Goal: Task Accomplishment & Management: Use online tool/utility

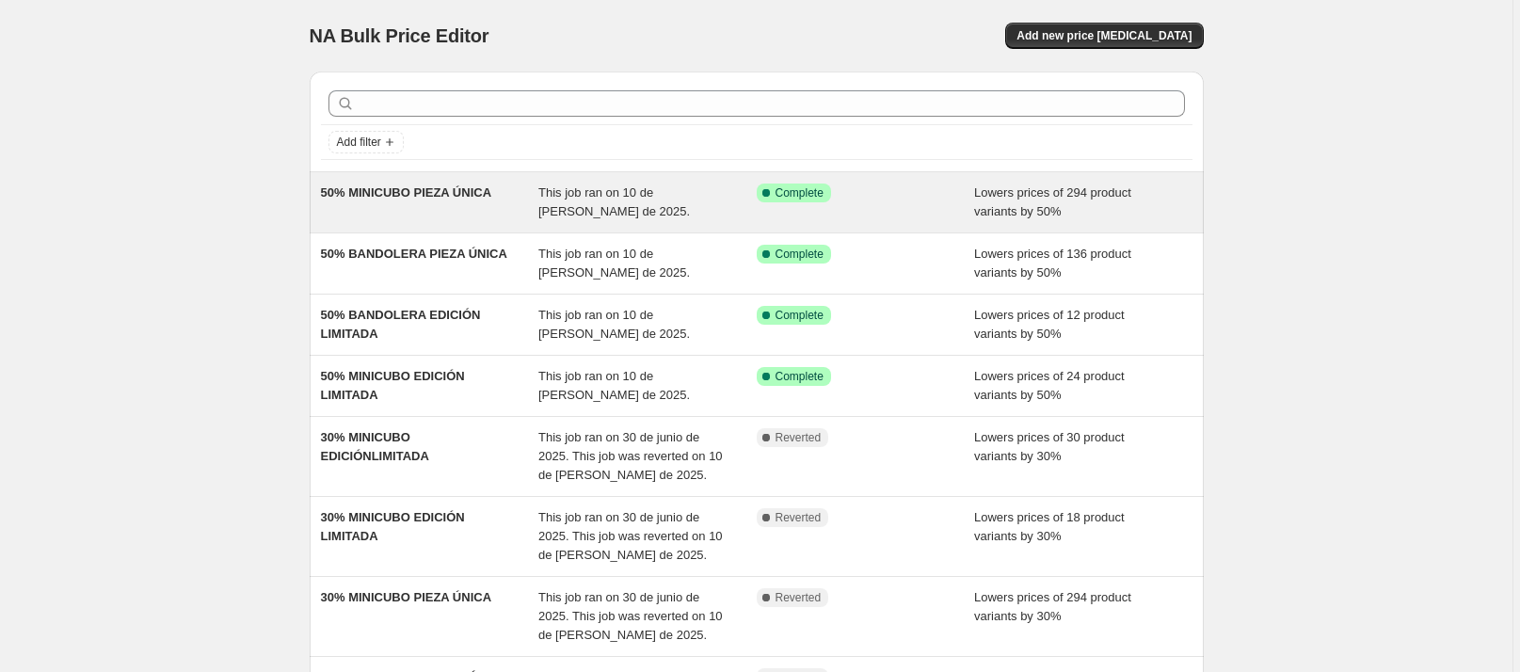
click at [655, 206] on div "This job ran on [DATE]." at bounding box center [647, 203] width 218 height 38
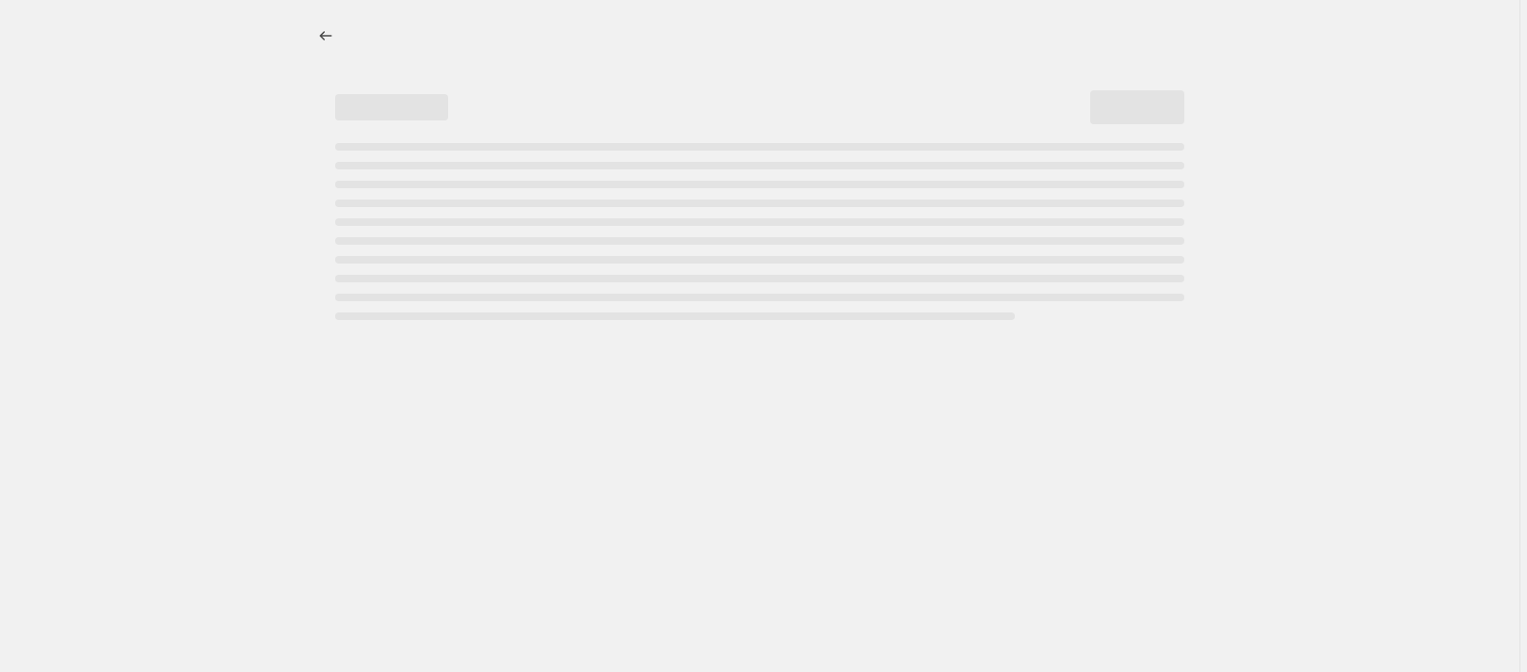
select select "percentage"
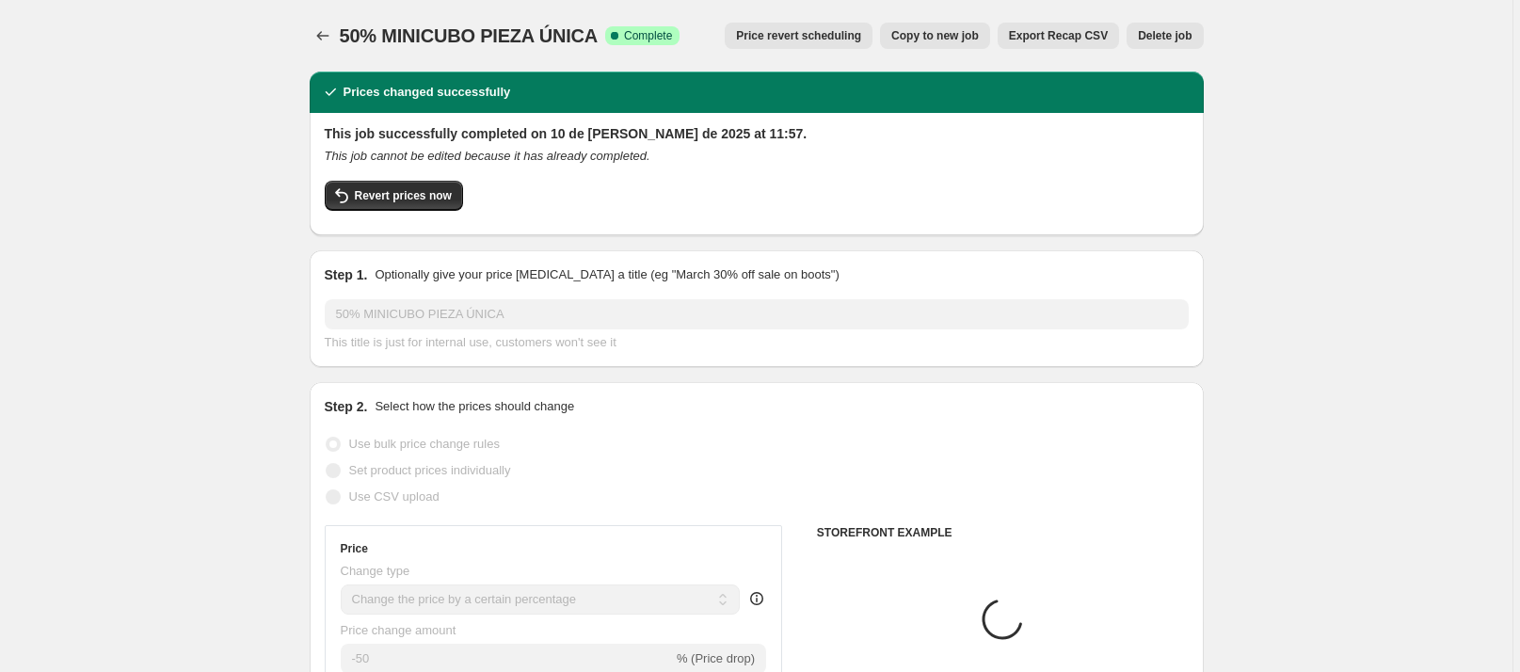
select select "collection"
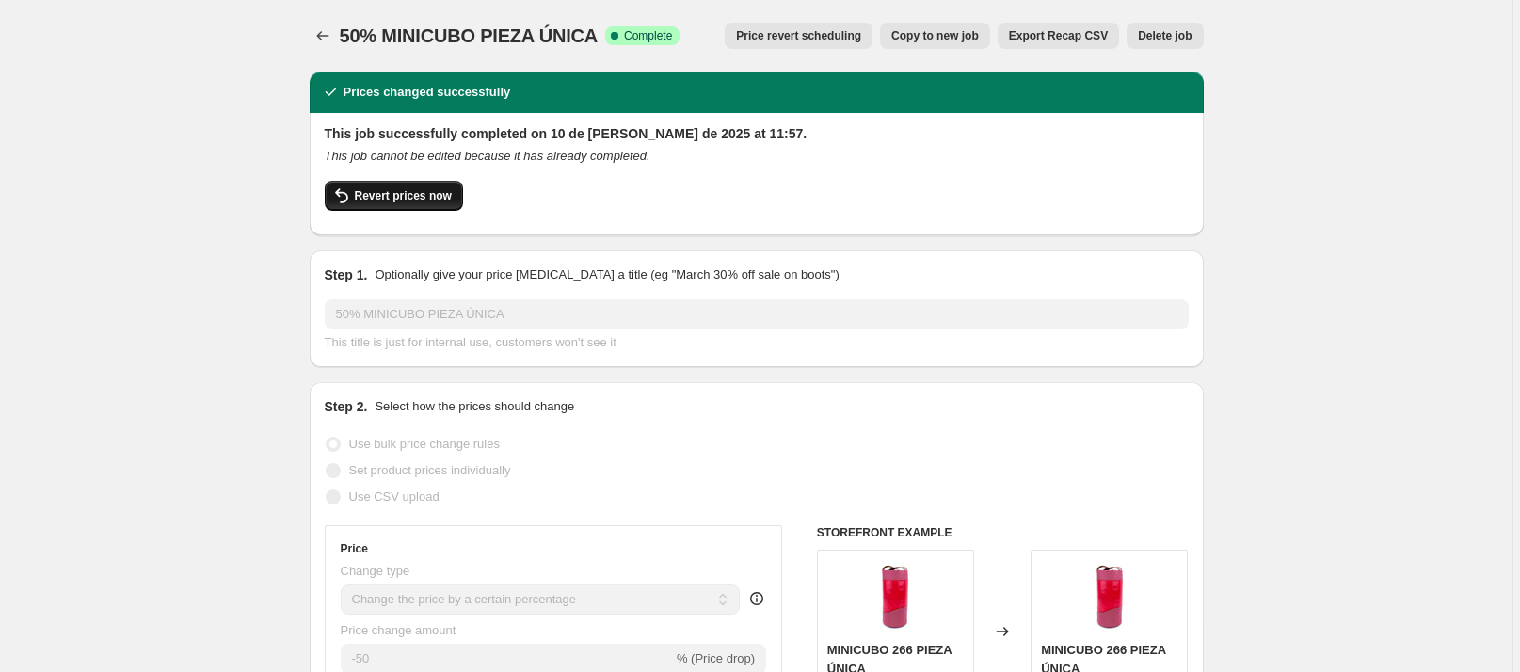
click at [441, 198] on span "Revert prices now" at bounding box center [403, 195] width 97 height 15
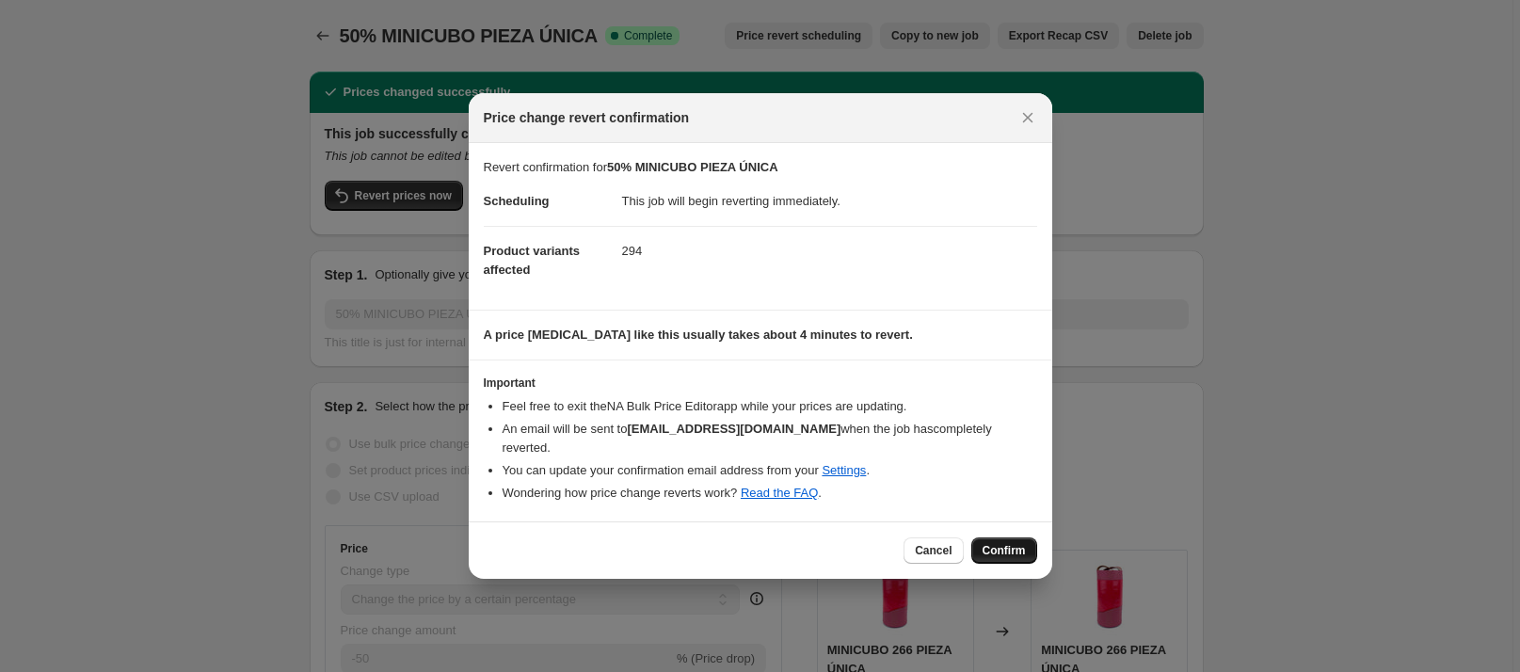
click at [1007, 543] on span "Confirm" at bounding box center [1004, 550] width 43 height 15
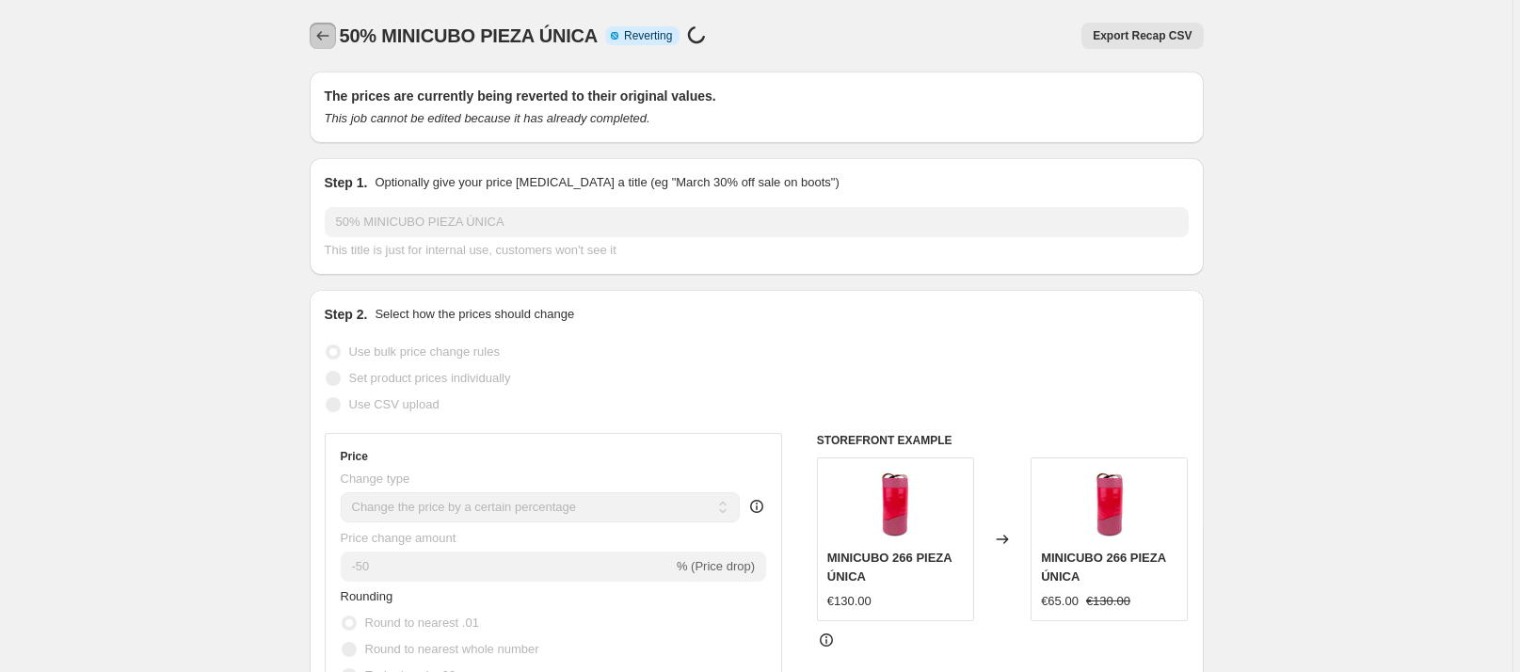
click at [318, 39] on icon "Price change jobs" at bounding box center [322, 35] width 19 height 19
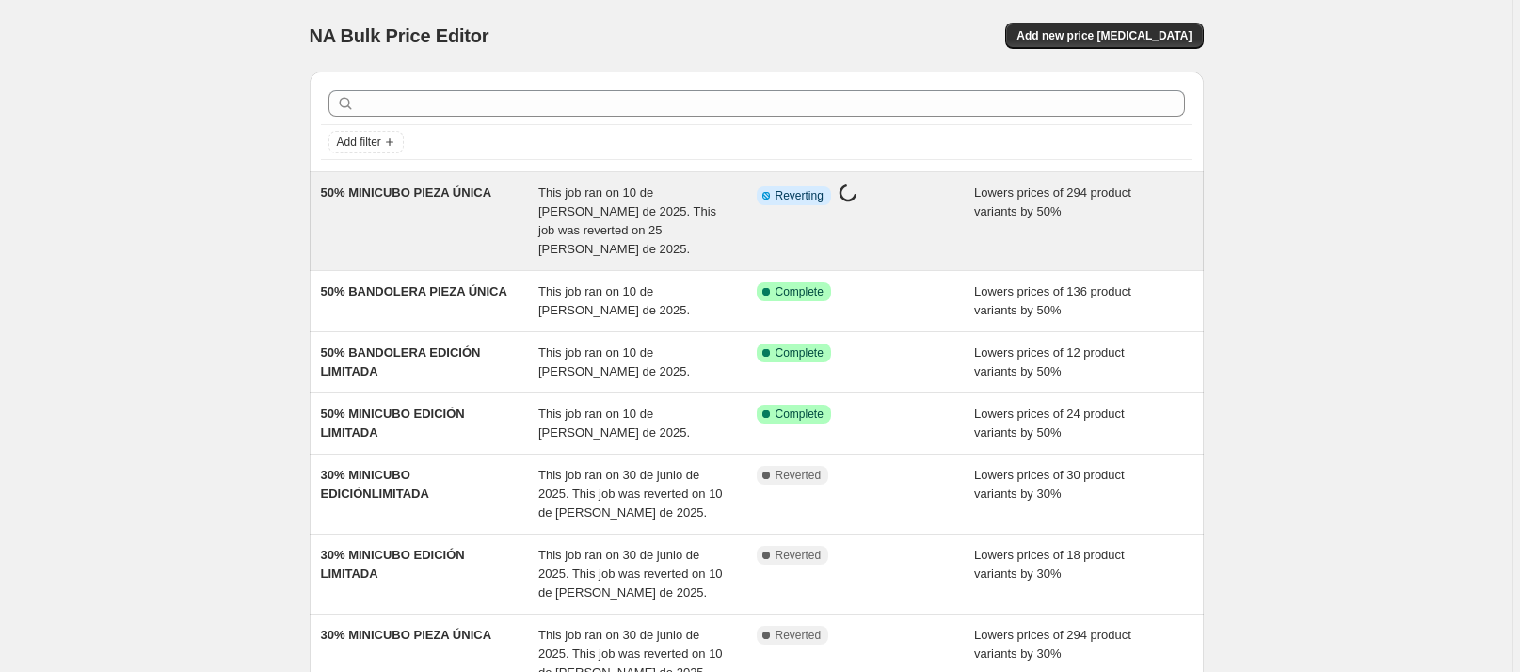
click at [779, 188] on span "Reverting" at bounding box center [800, 195] width 48 height 15
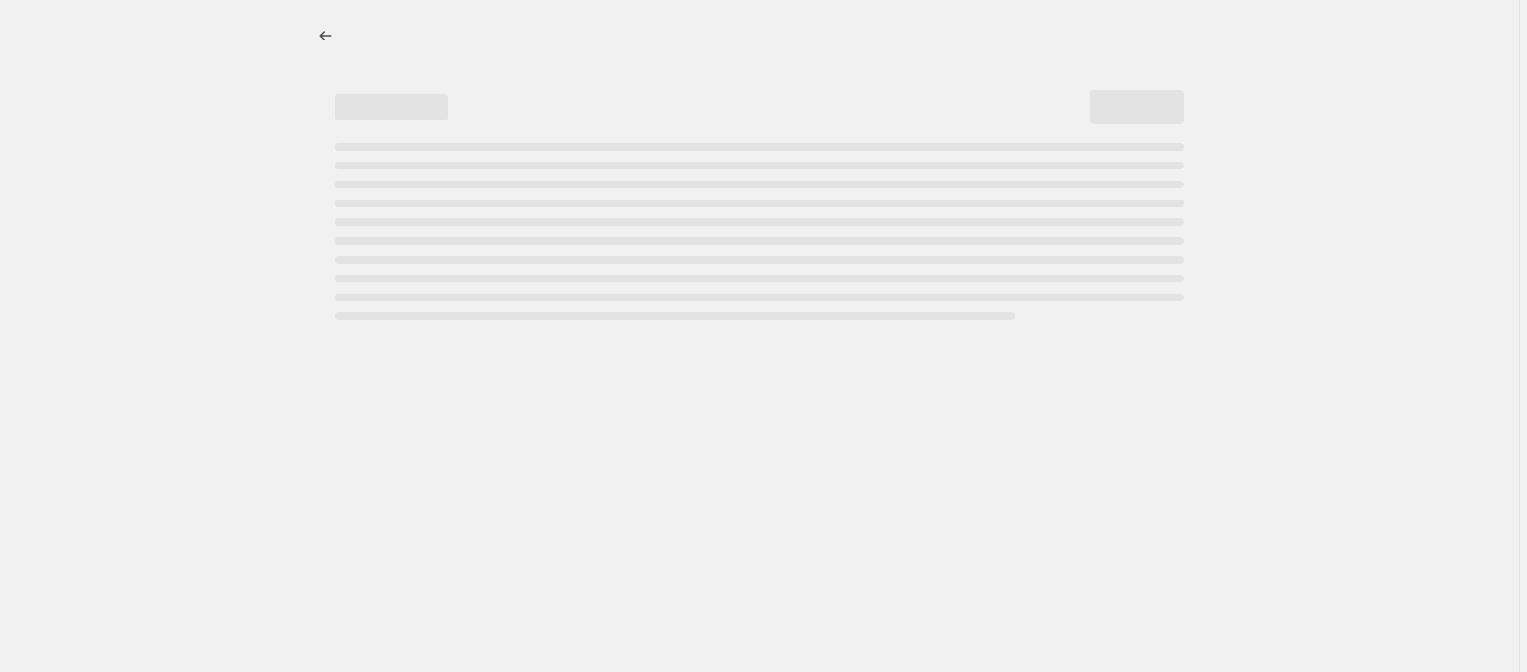
select select "percentage"
select select "collection"
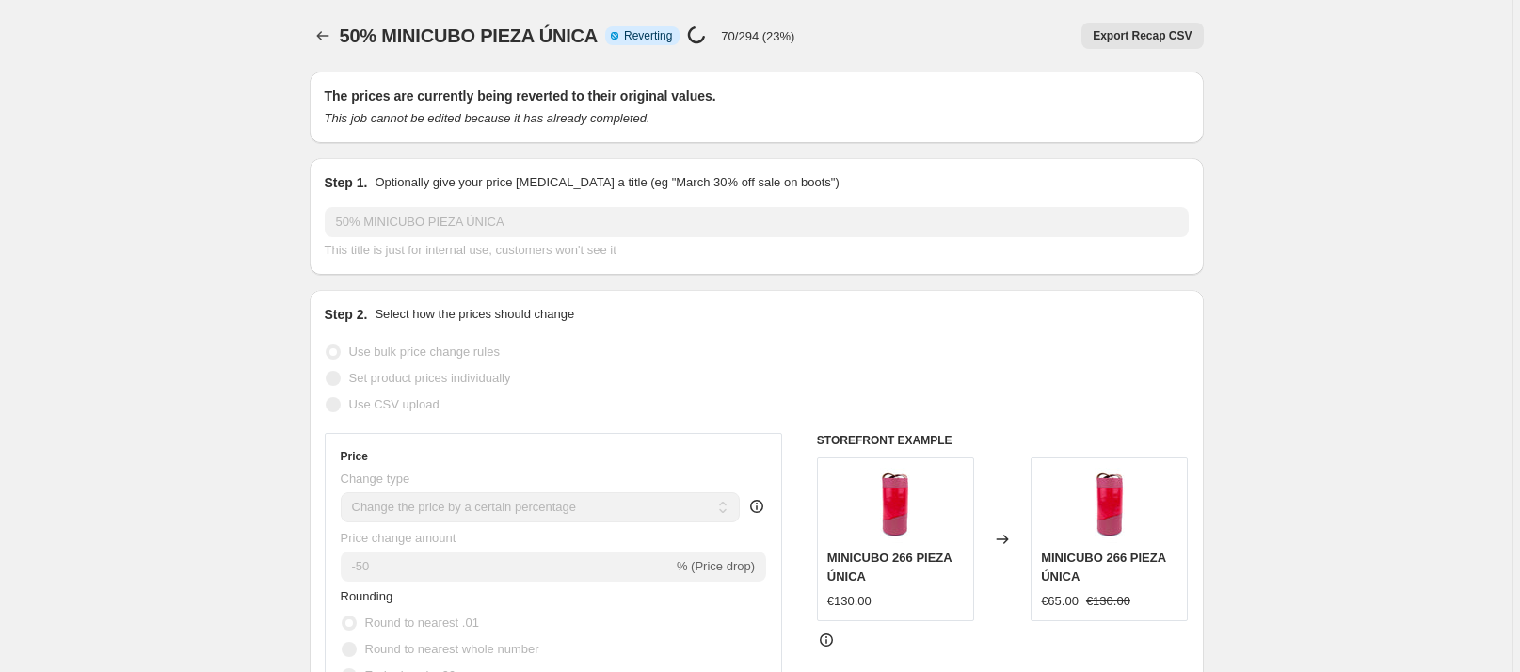
click at [670, 28] on span "Reverting" at bounding box center [648, 35] width 48 height 15
click at [319, 39] on icon "Price change jobs" at bounding box center [322, 35] width 19 height 19
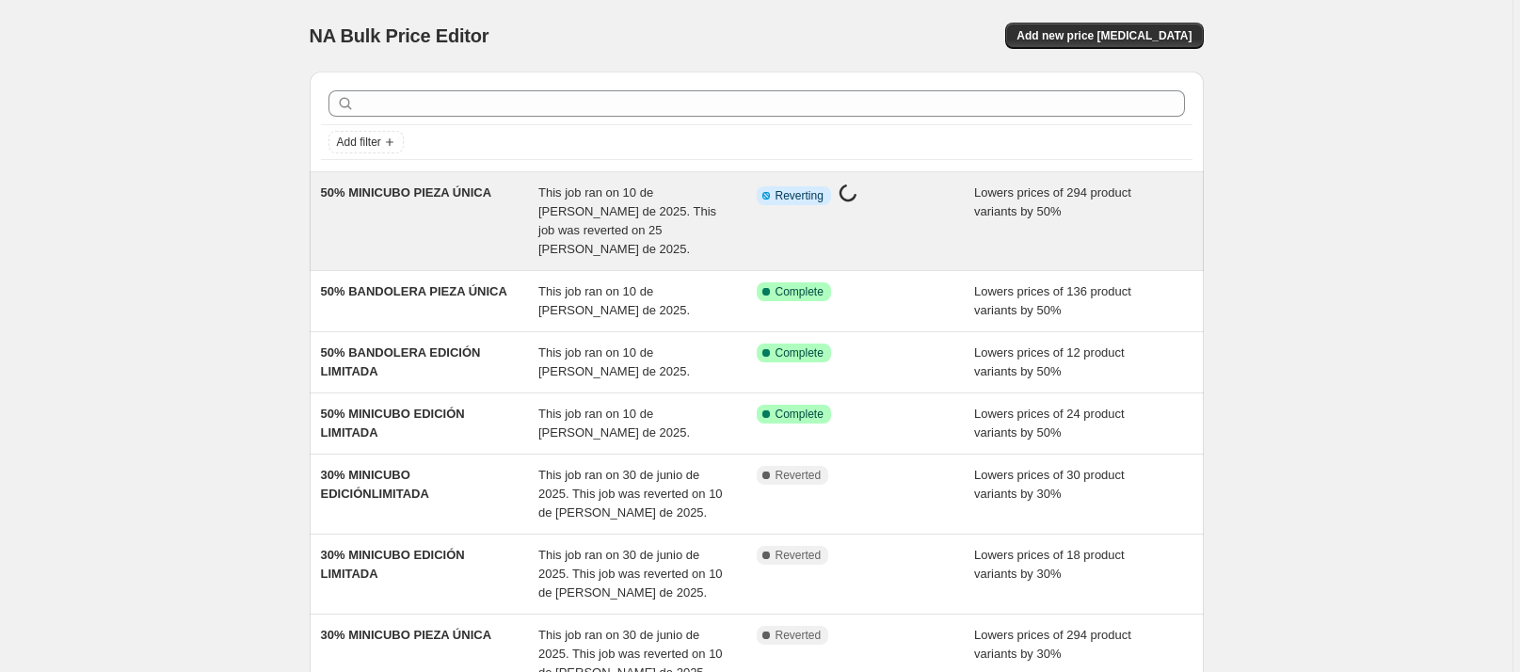
click at [1016, 210] on span "Lowers prices of 294 product variants by 50%" at bounding box center [1052, 201] width 157 height 33
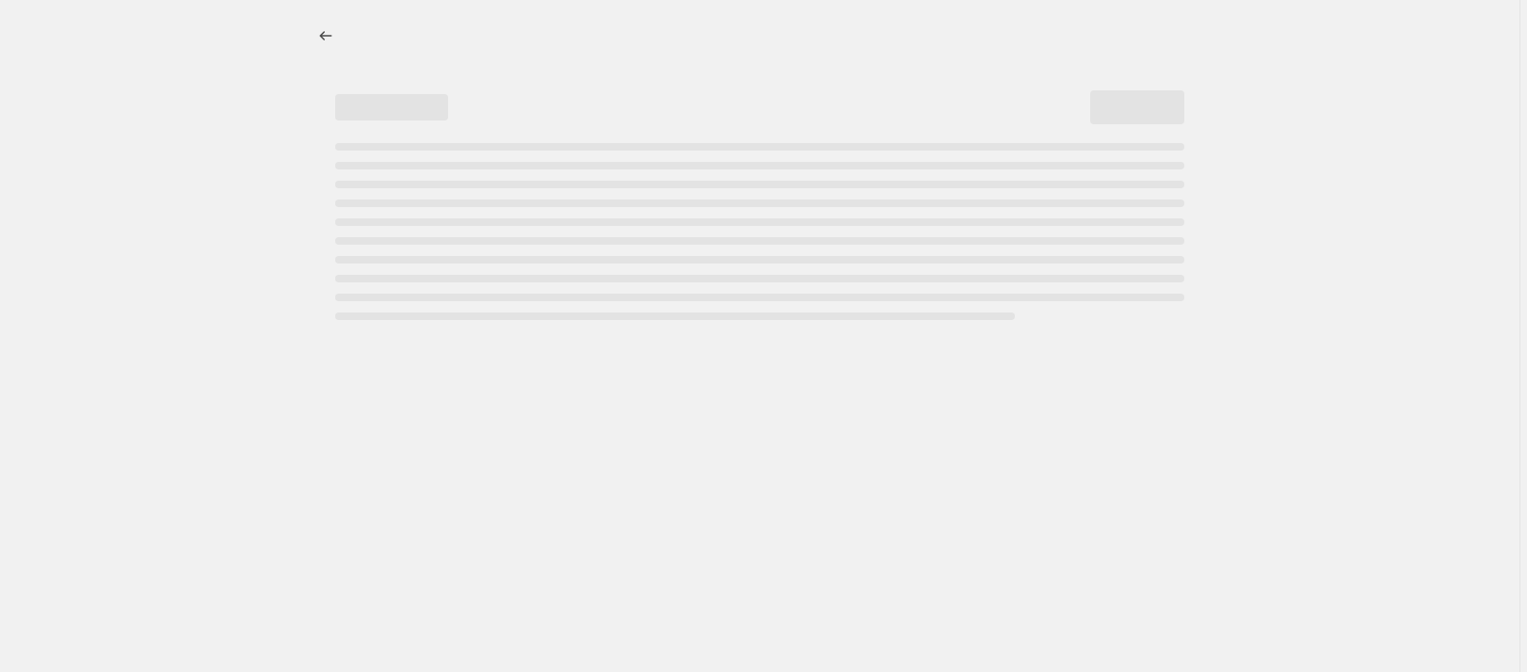
select select "percentage"
select select "collection"
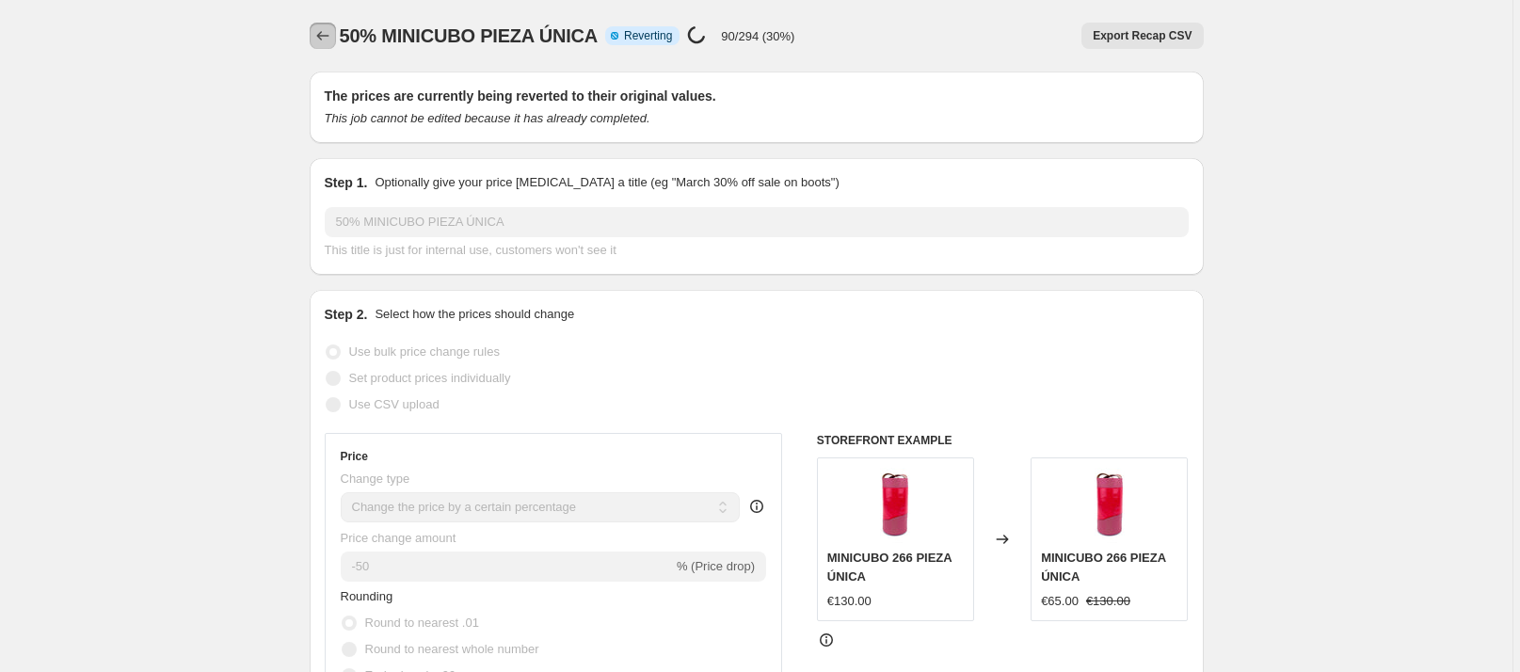
click at [328, 29] on icon "Price change jobs" at bounding box center [322, 35] width 19 height 19
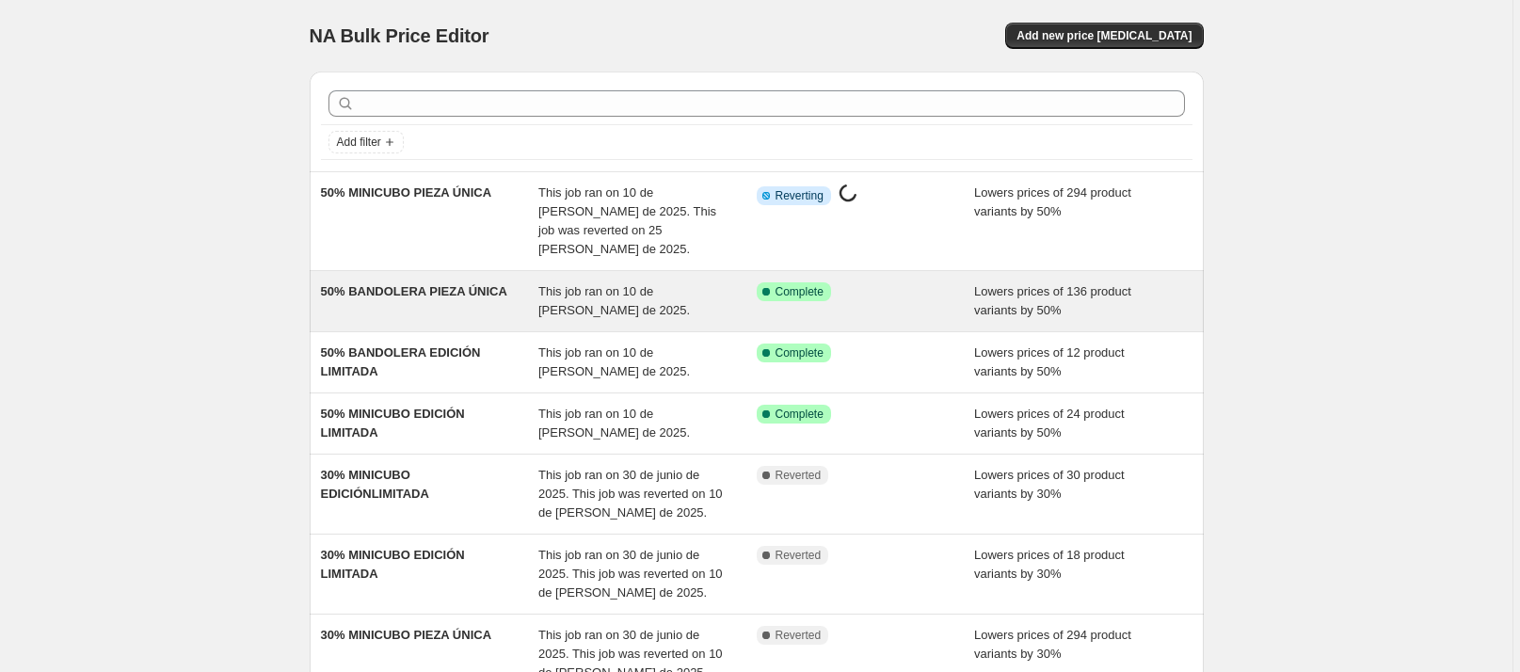
click at [524, 282] on div "50% BANDOLERA PIEZA ÚNICA" at bounding box center [430, 301] width 218 height 38
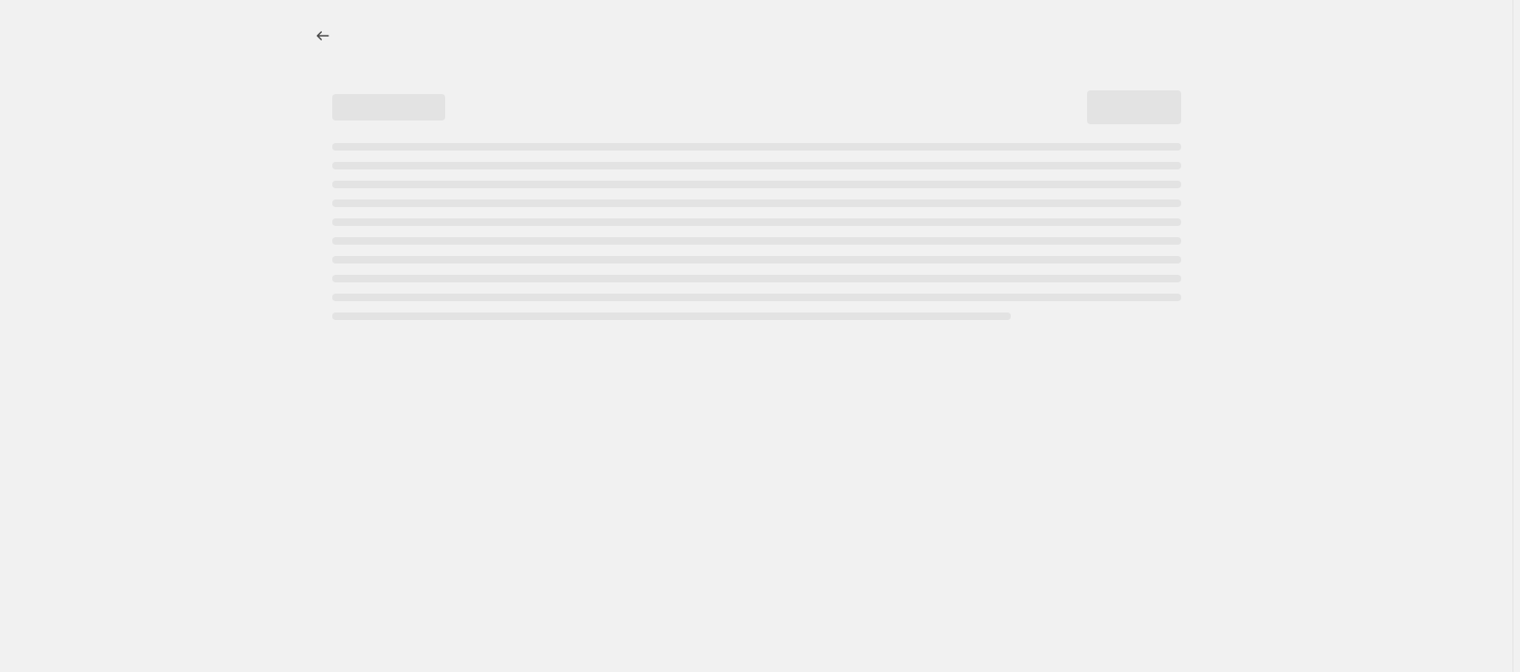
select select "percentage"
select select "collection"
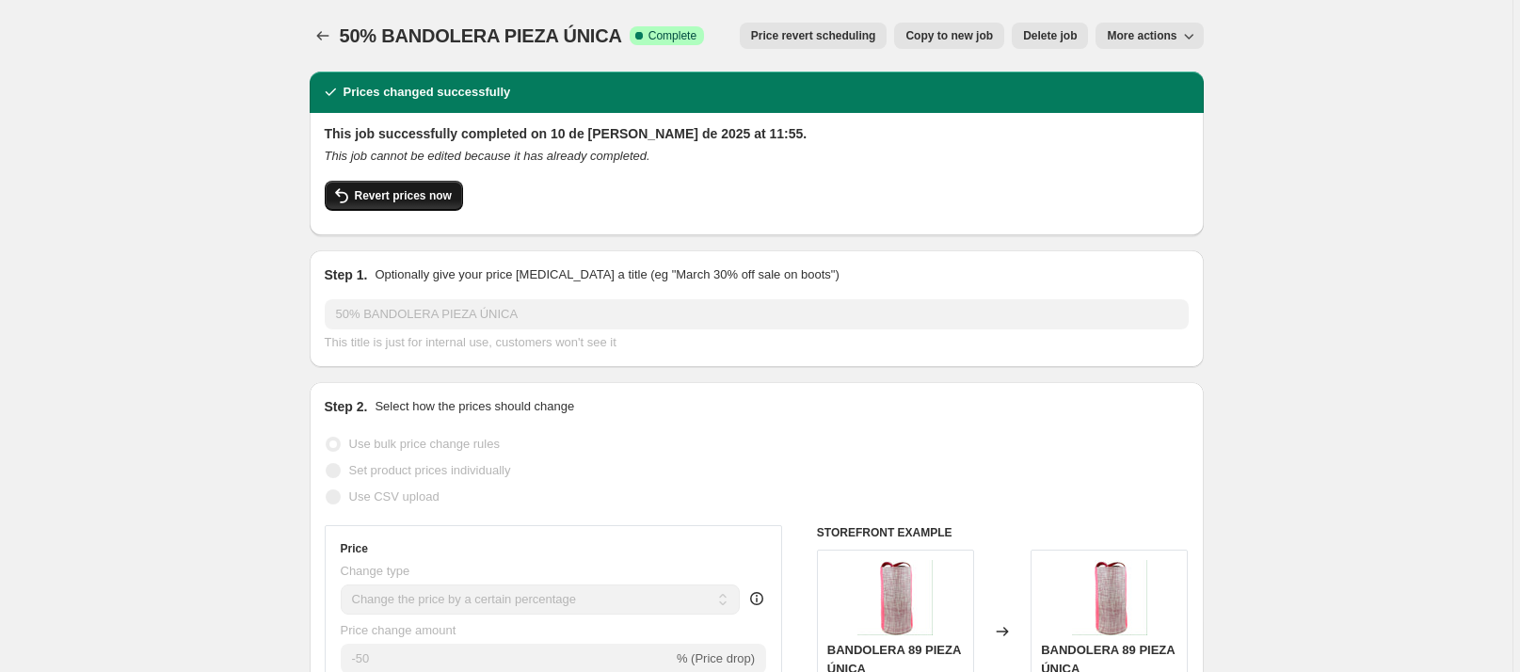
click at [436, 196] on span "Revert prices now" at bounding box center [403, 195] width 97 height 15
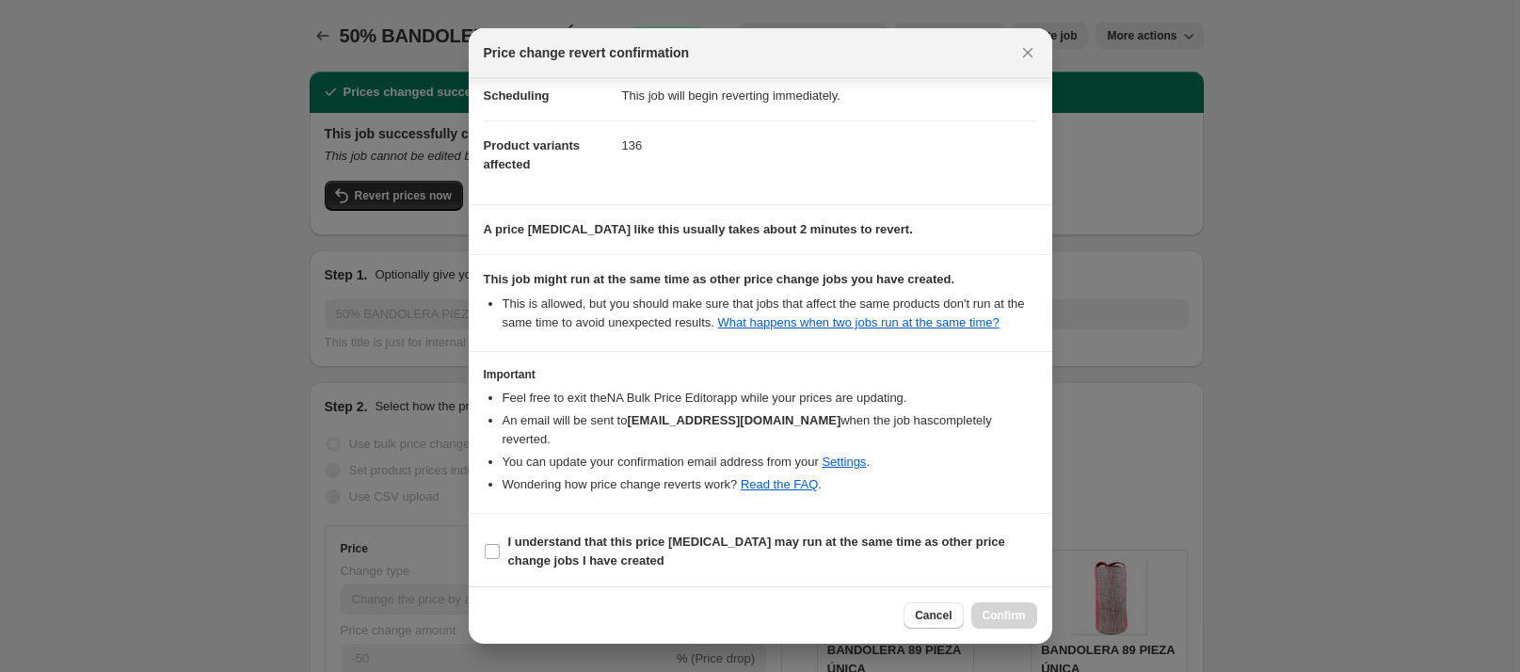
scroll to position [41, 0]
click at [486, 549] on input "I understand that this price change job may run at the same time as other price…" at bounding box center [492, 550] width 15 height 15
checkbox input "true"
click at [1010, 613] on span "Confirm" at bounding box center [1004, 615] width 43 height 15
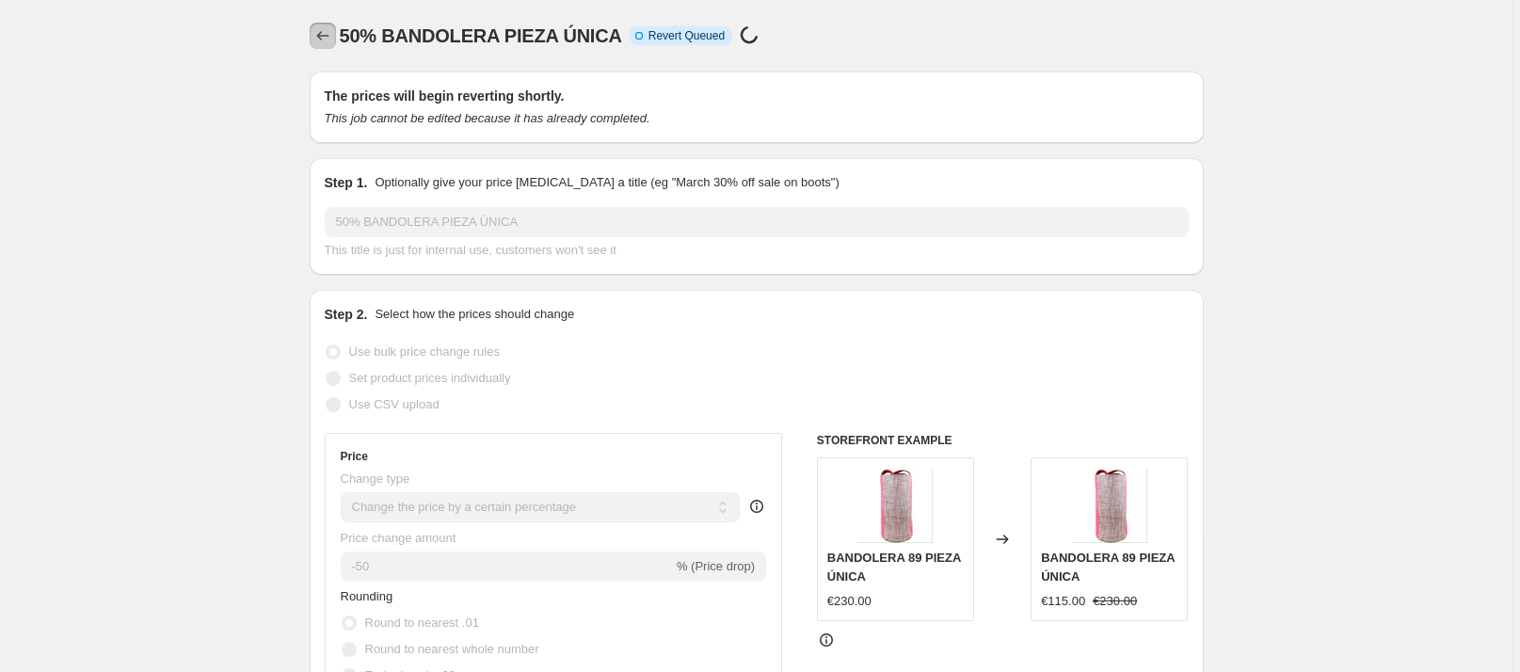
click at [326, 30] on icon "Price change jobs" at bounding box center [322, 35] width 19 height 19
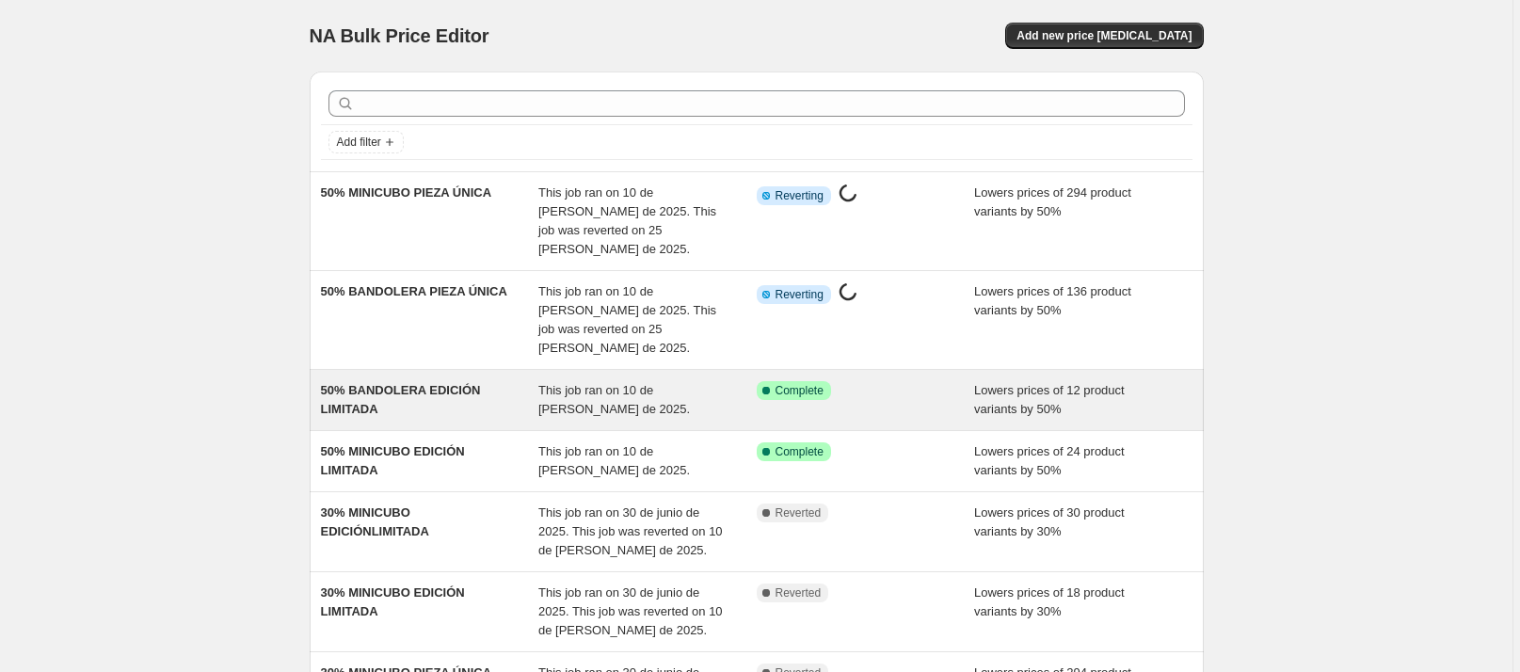
click at [483, 381] on div "50% BANDOLERA EDICIÓN LIMITADA" at bounding box center [430, 400] width 218 height 38
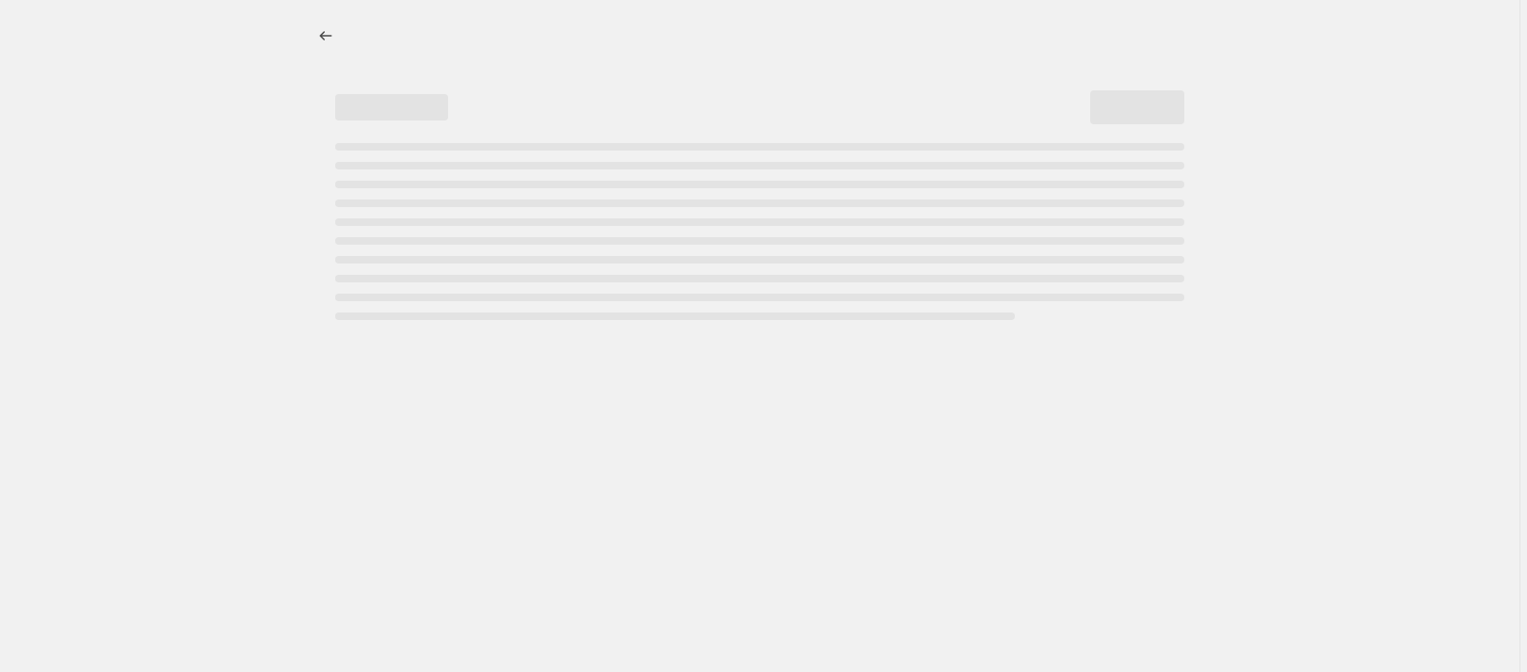
select select "percentage"
select select "collection"
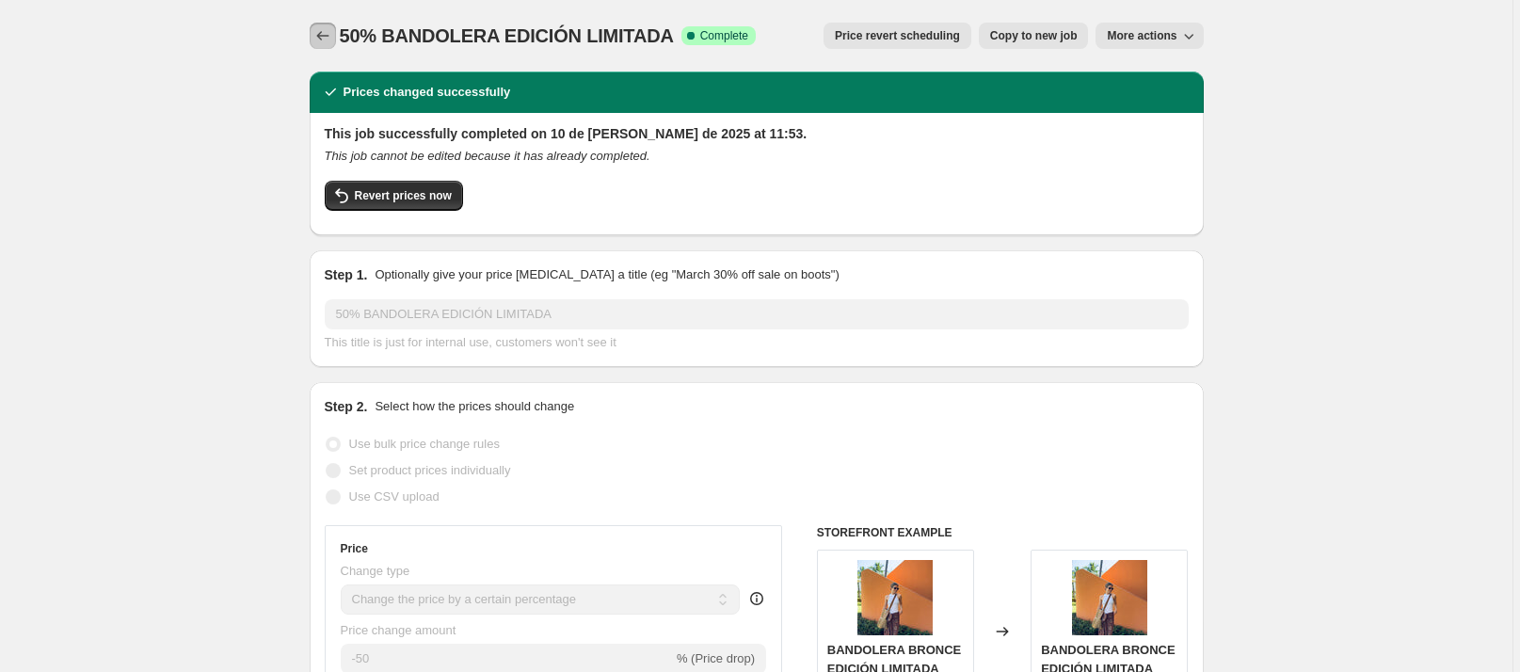
click at [331, 24] on button "Price change jobs" at bounding box center [323, 36] width 26 height 26
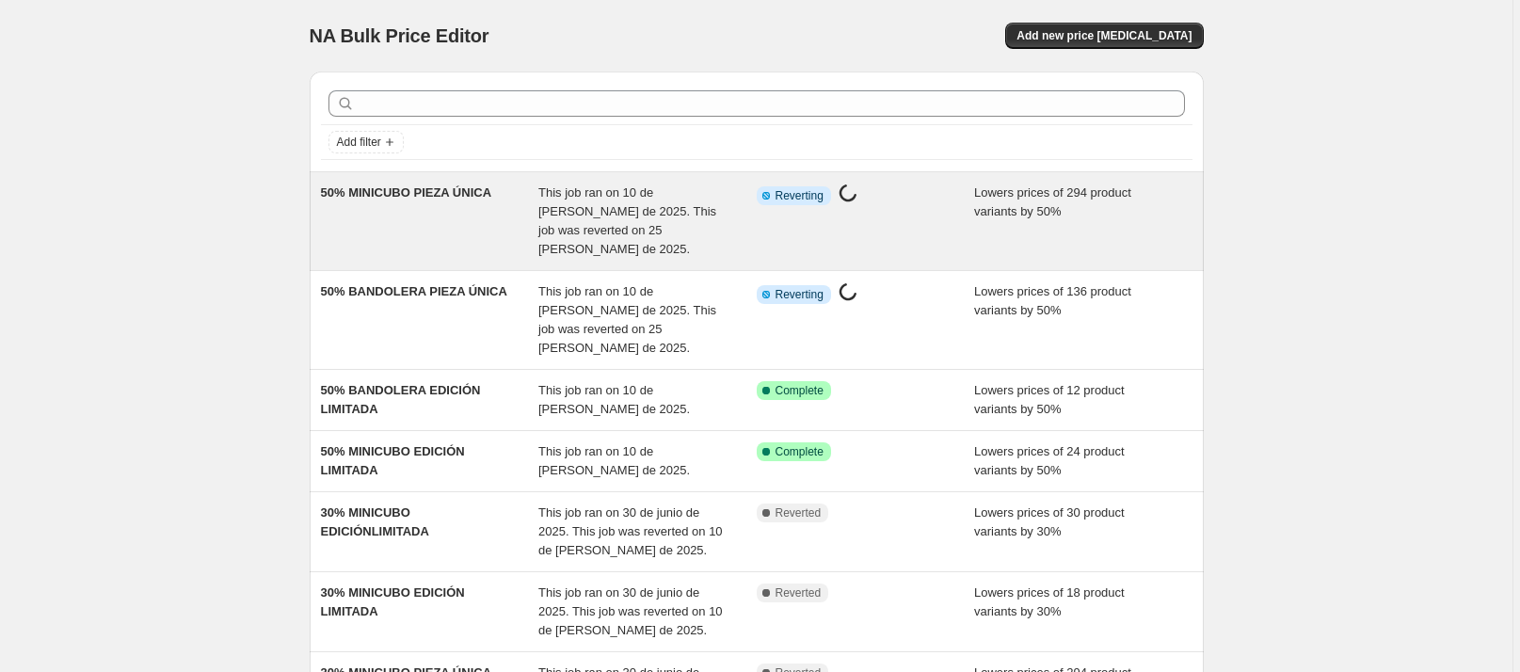
click at [503, 209] on div "50% MINICUBO PIEZA ÚNICA" at bounding box center [430, 221] width 218 height 75
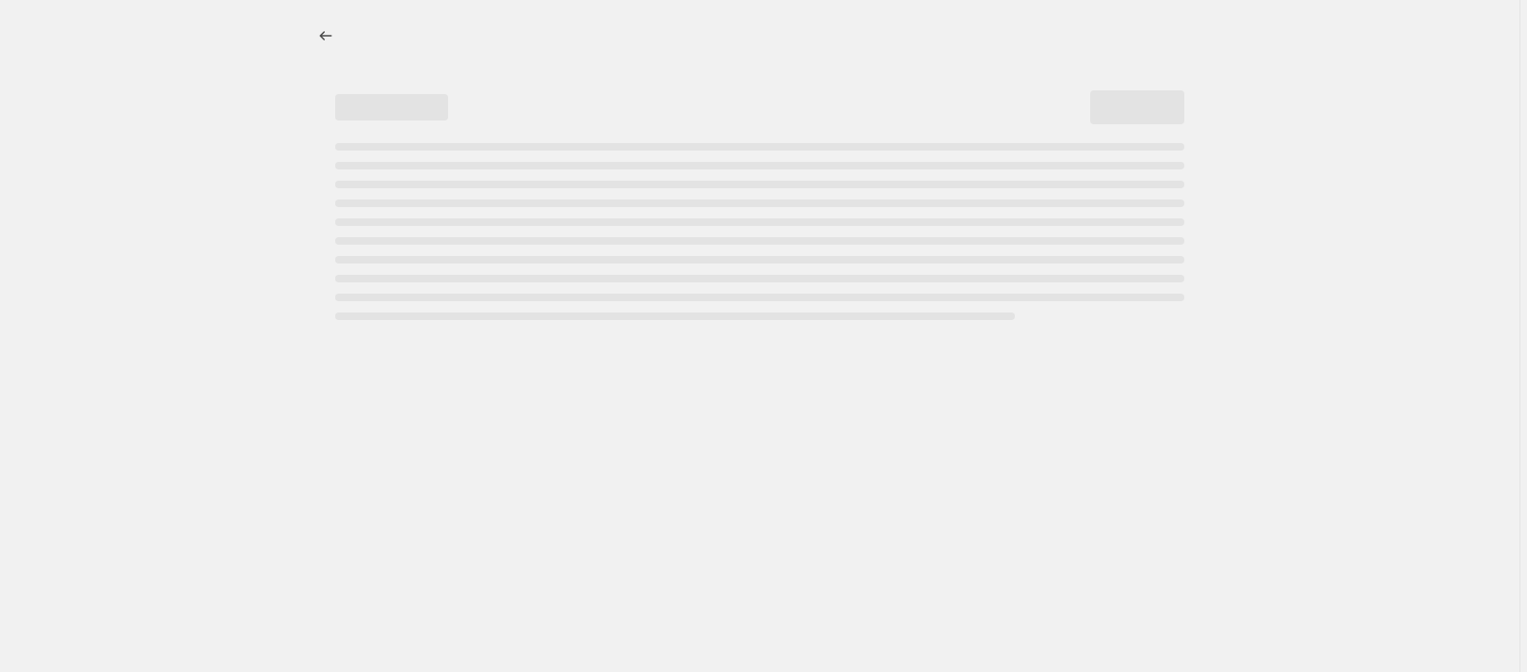
select select "percentage"
select select "collection"
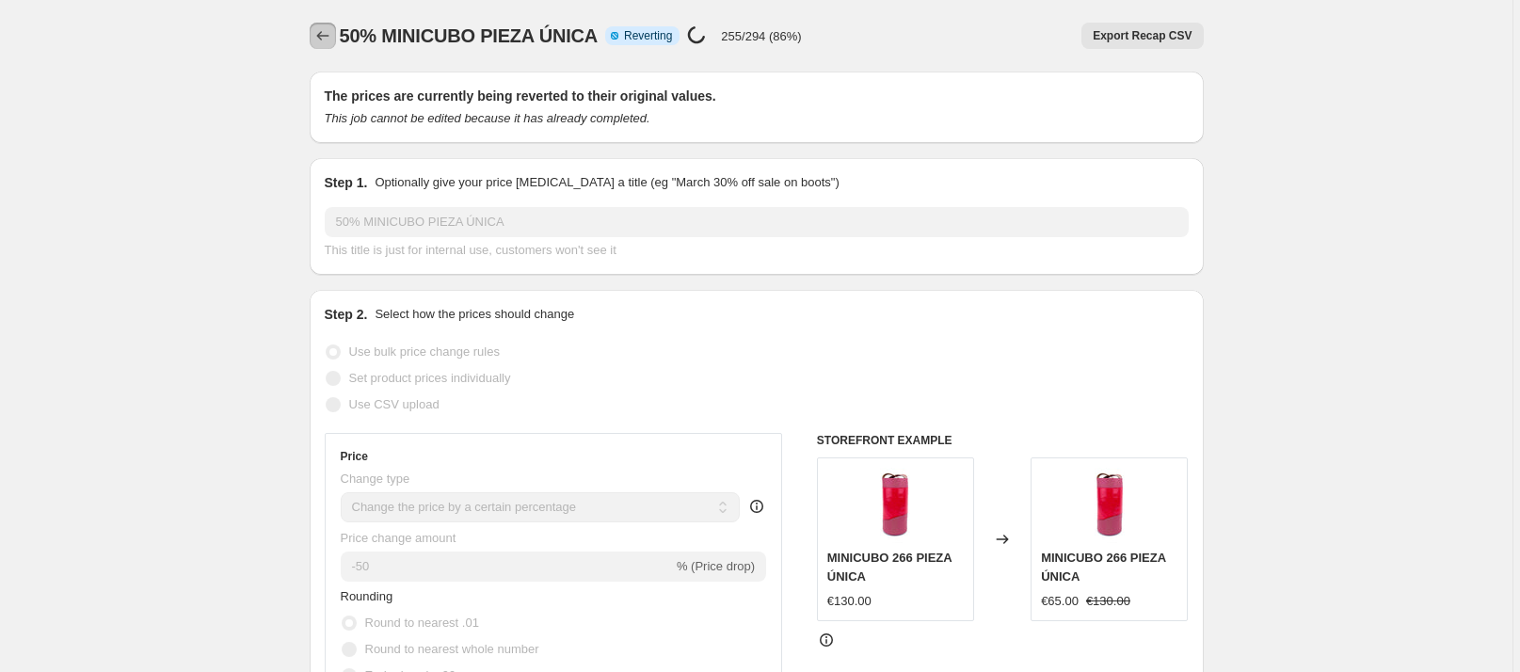
click at [329, 38] on icon "Price change jobs" at bounding box center [322, 35] width 19 height 19
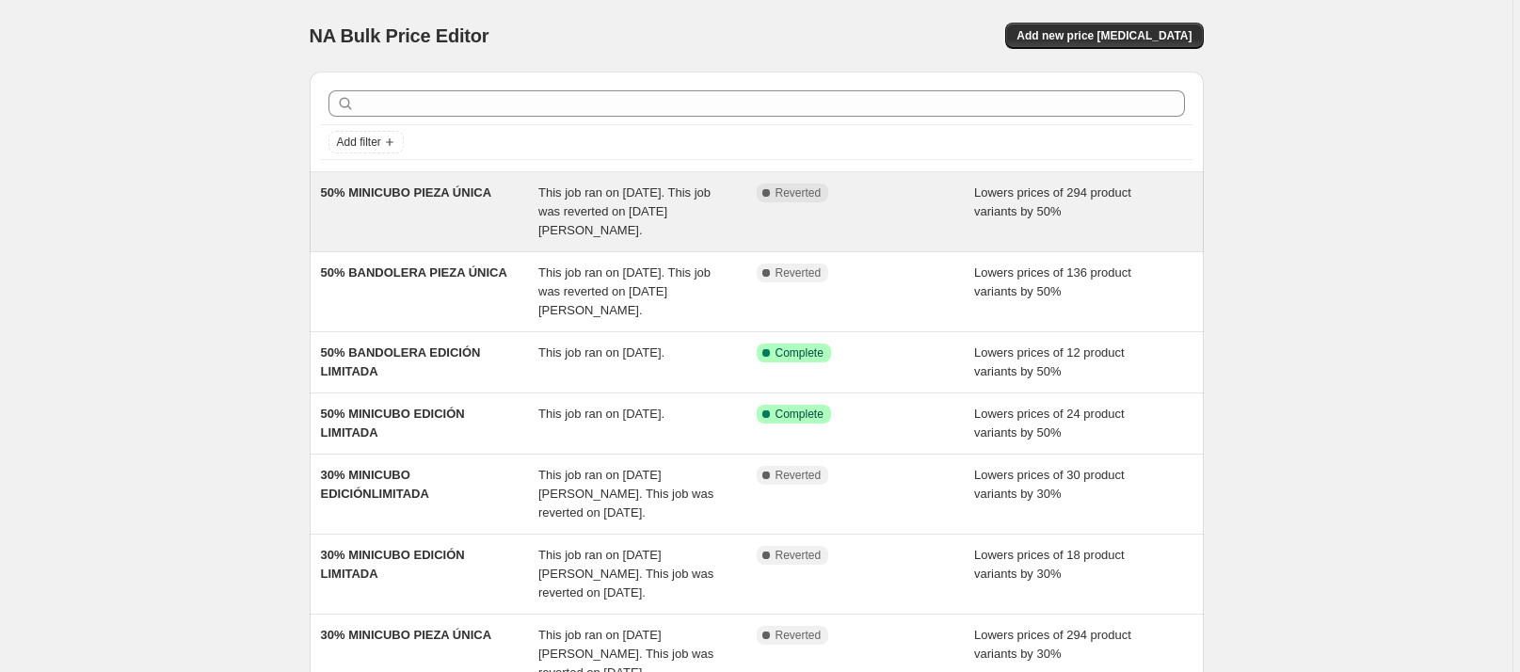
click at [508, 205] on div "50% MINICUBO PIEZA ÚNICA" at bounding box center [430, 212] width 218 height 56
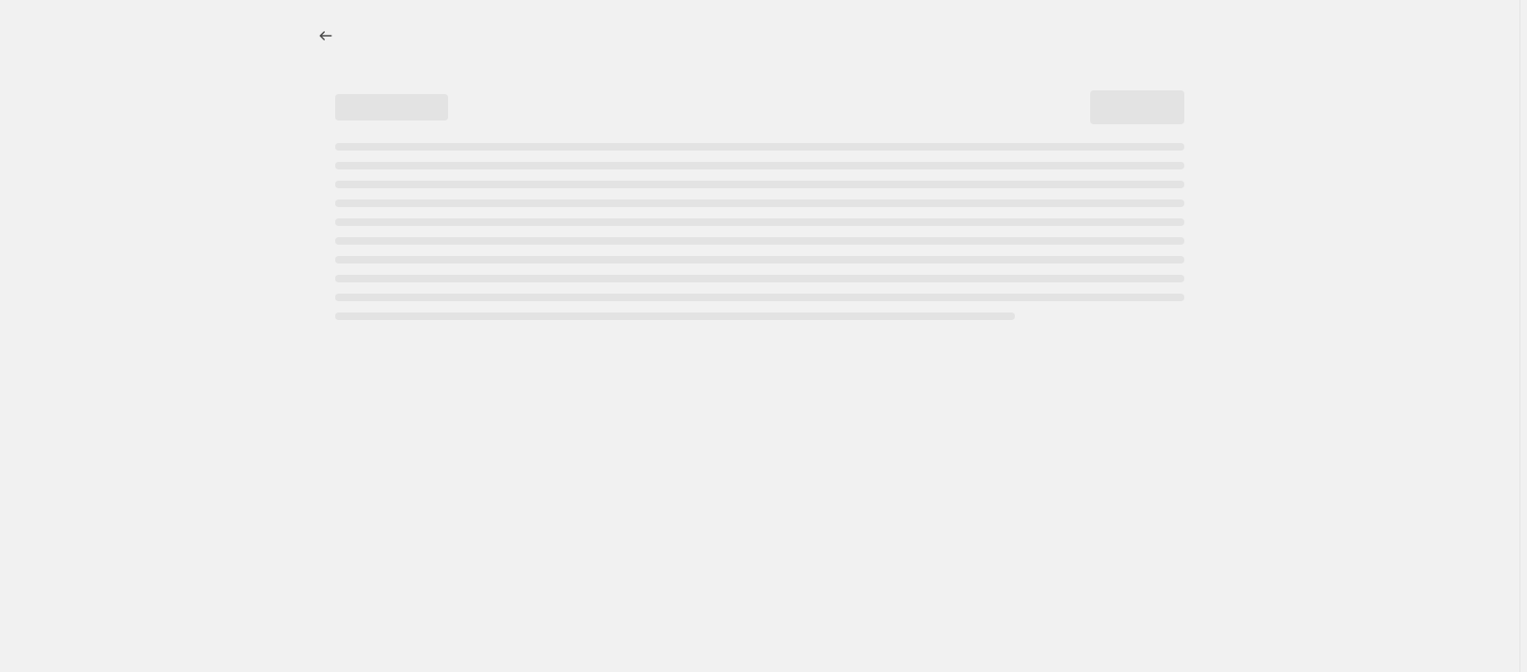
select select "percentage"
select select "collection"
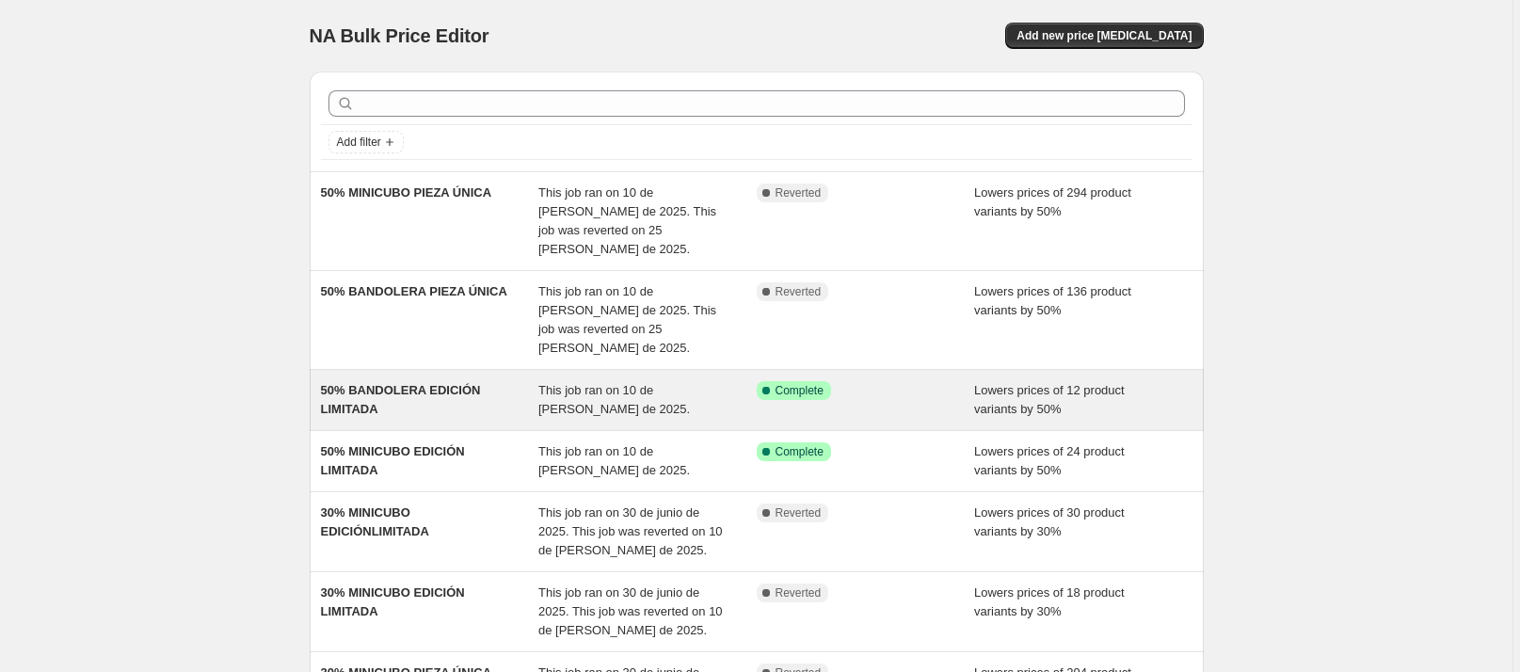
click at [525, 381] on div "50% BANDOLERA EDICIÓN LIMITADA" at bounding box center [430, 400] width 218 height 38
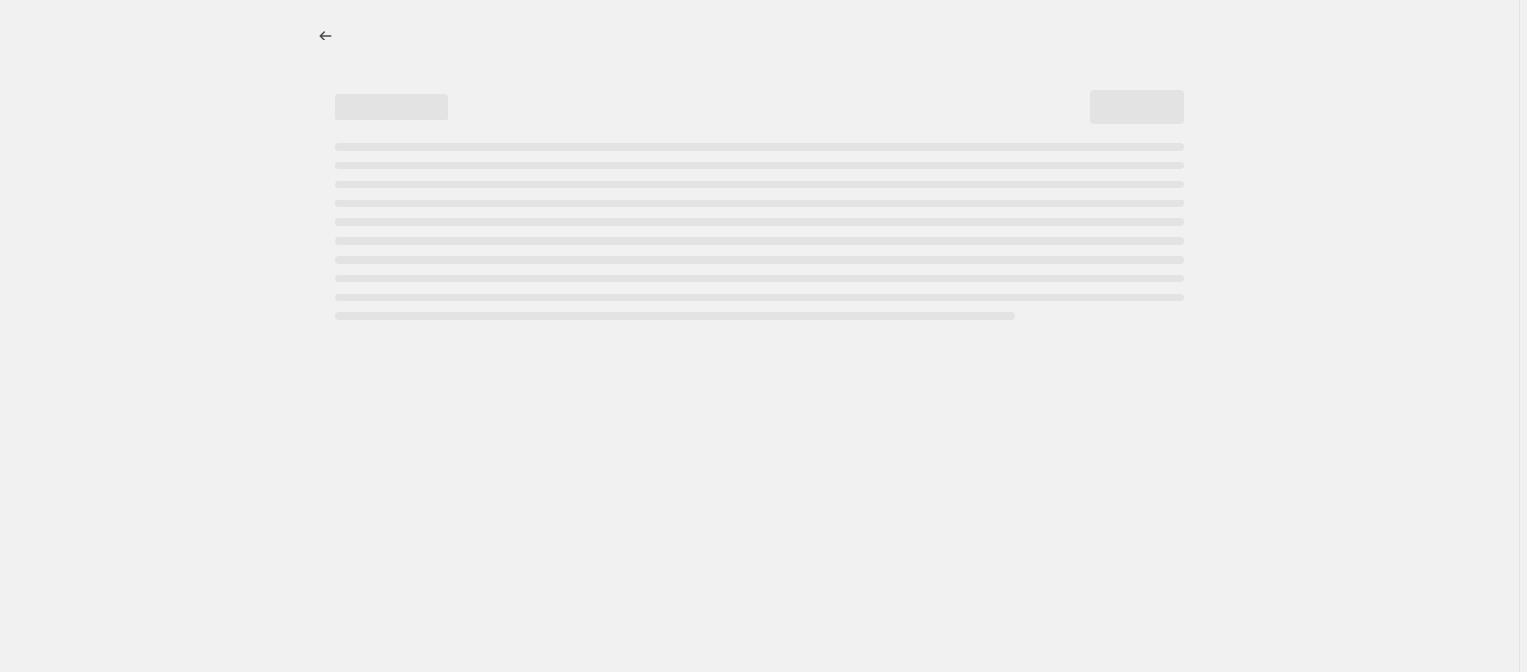
select select "percentage"
select select "collection"
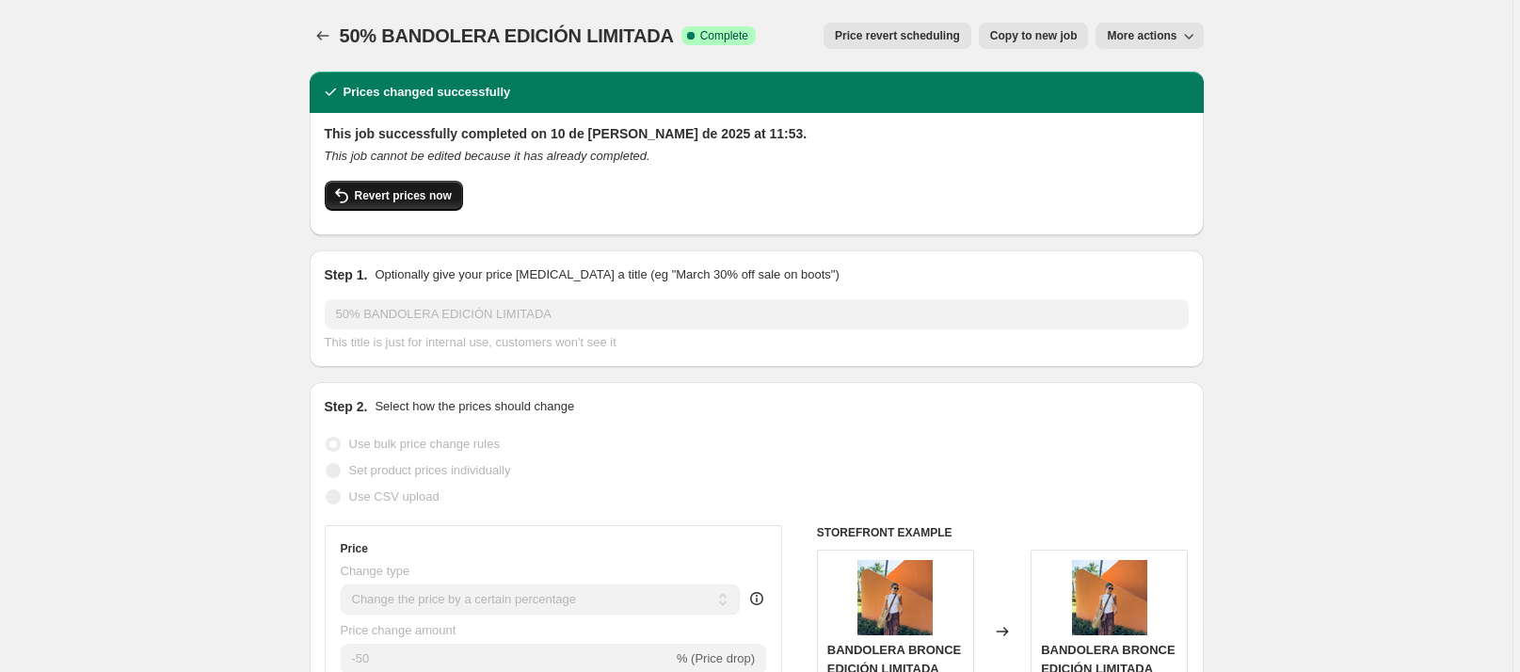
click at [435, 200] on span "Revert prices now" at bounding box center [403, 195] width 97 height 15
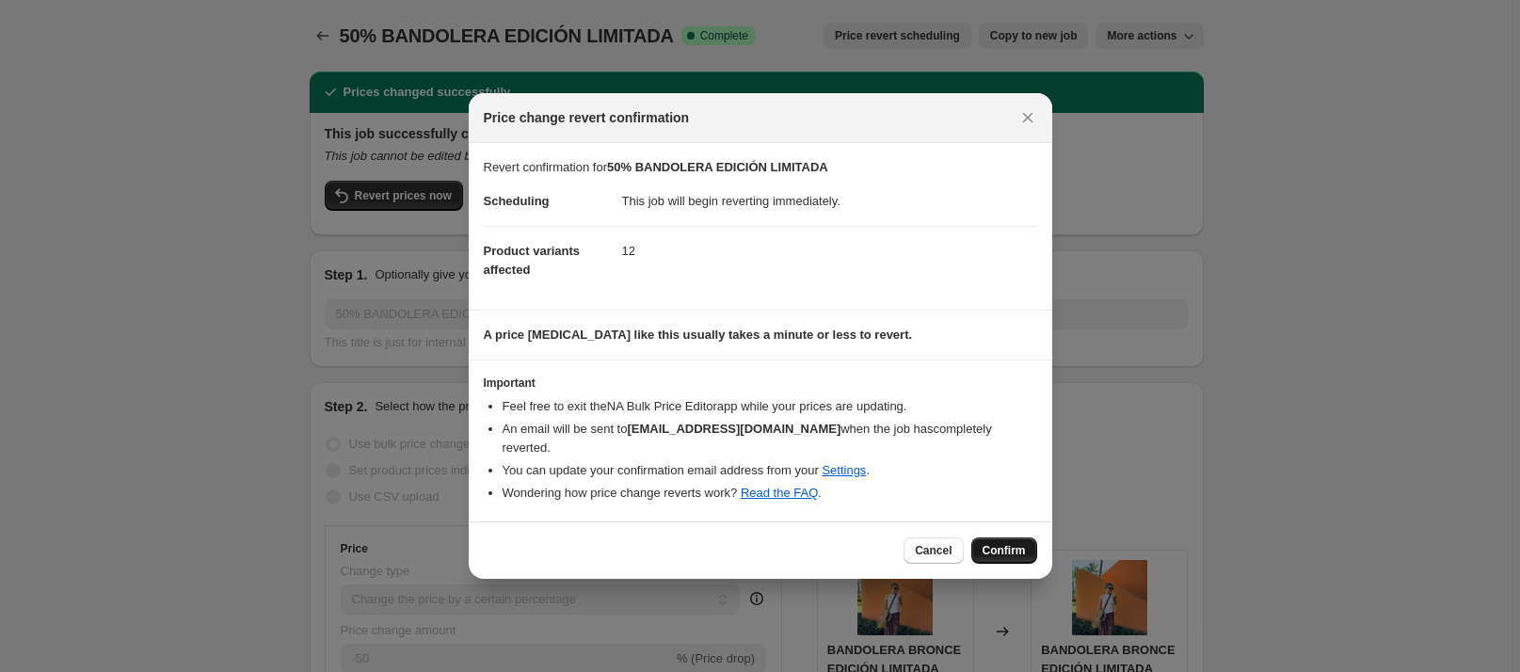
click at [1010, 543] on span "Confirm" at bounding box center [1004, 550] width 43 height 15
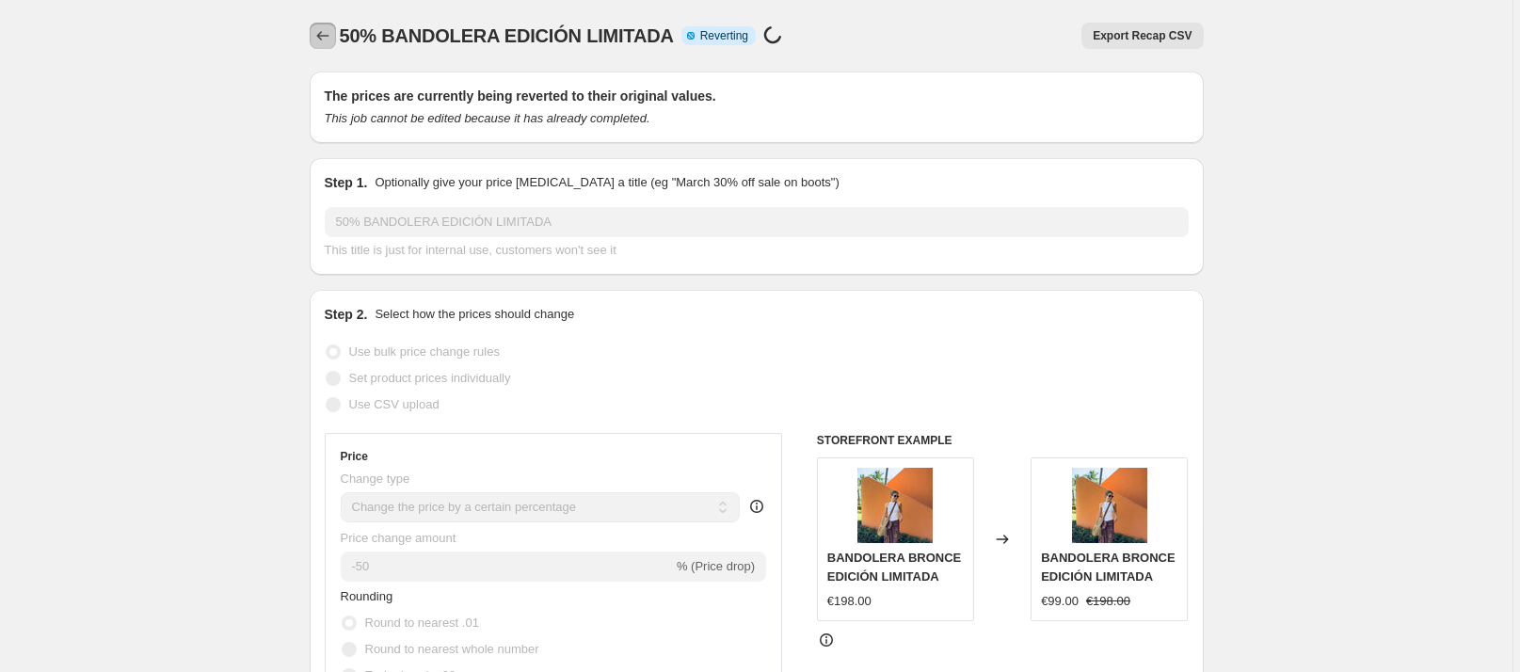
click at [332, 37] on icon "Price change jobs" at bounding box center [322, 35] width 19 height 19
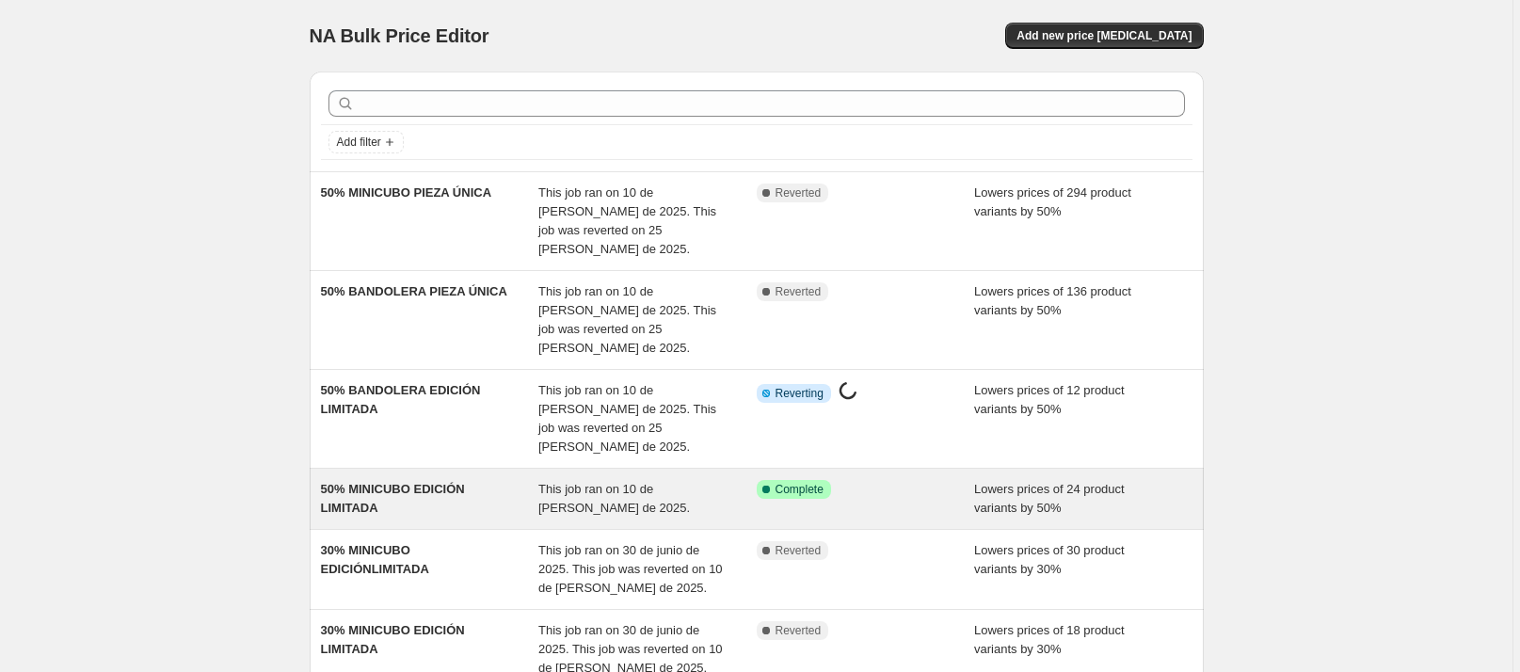
click at [512, 480] on div "50% MINICUBO EDICIÓN LIMITADA" at bounding box center [430, 499] width 218 height 38
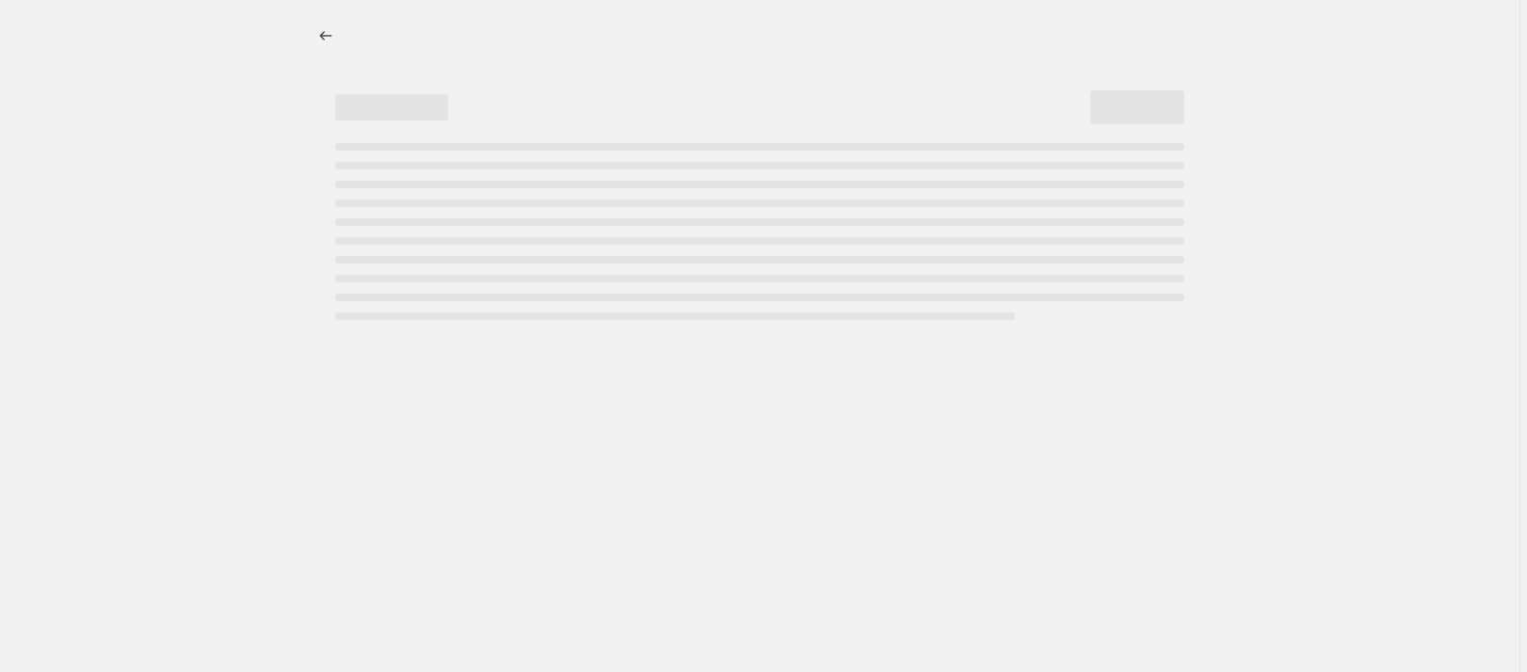
select select "percentage"
select select "collection"
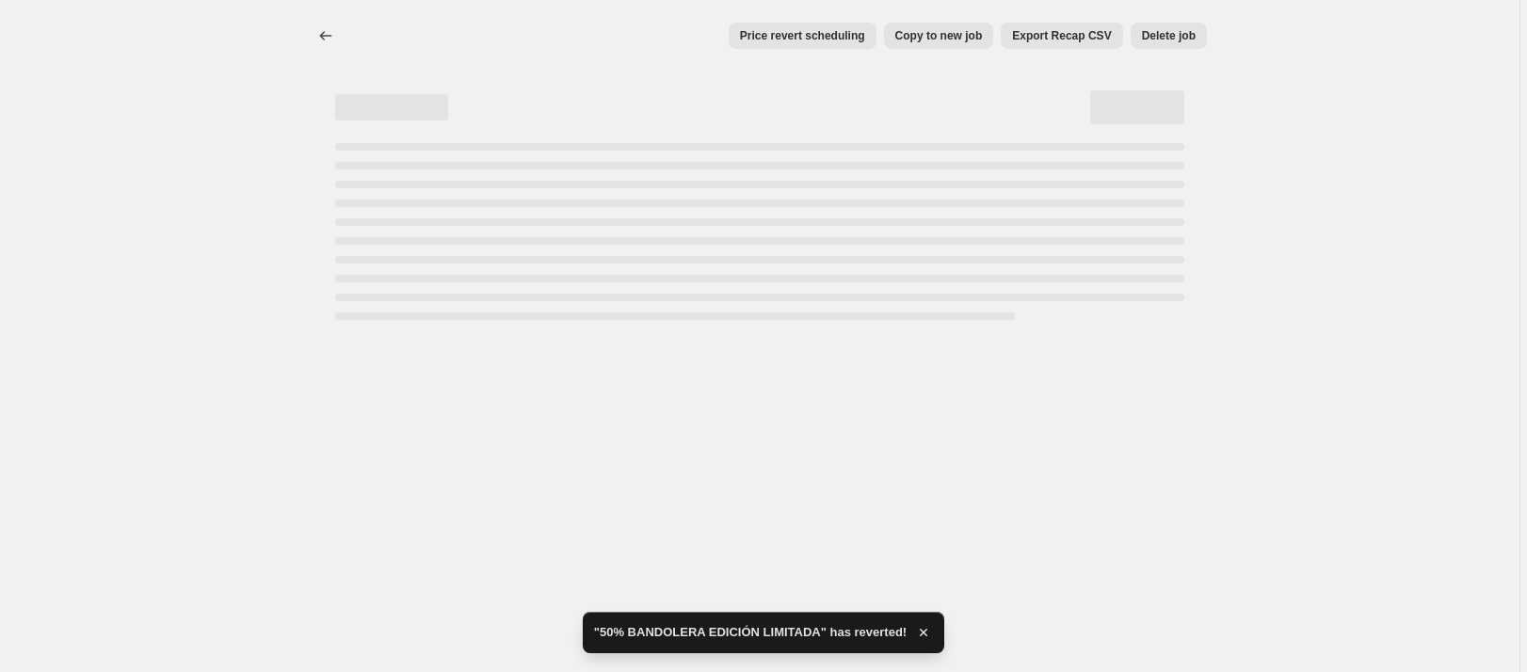
select select "percentage"
select select "collection"
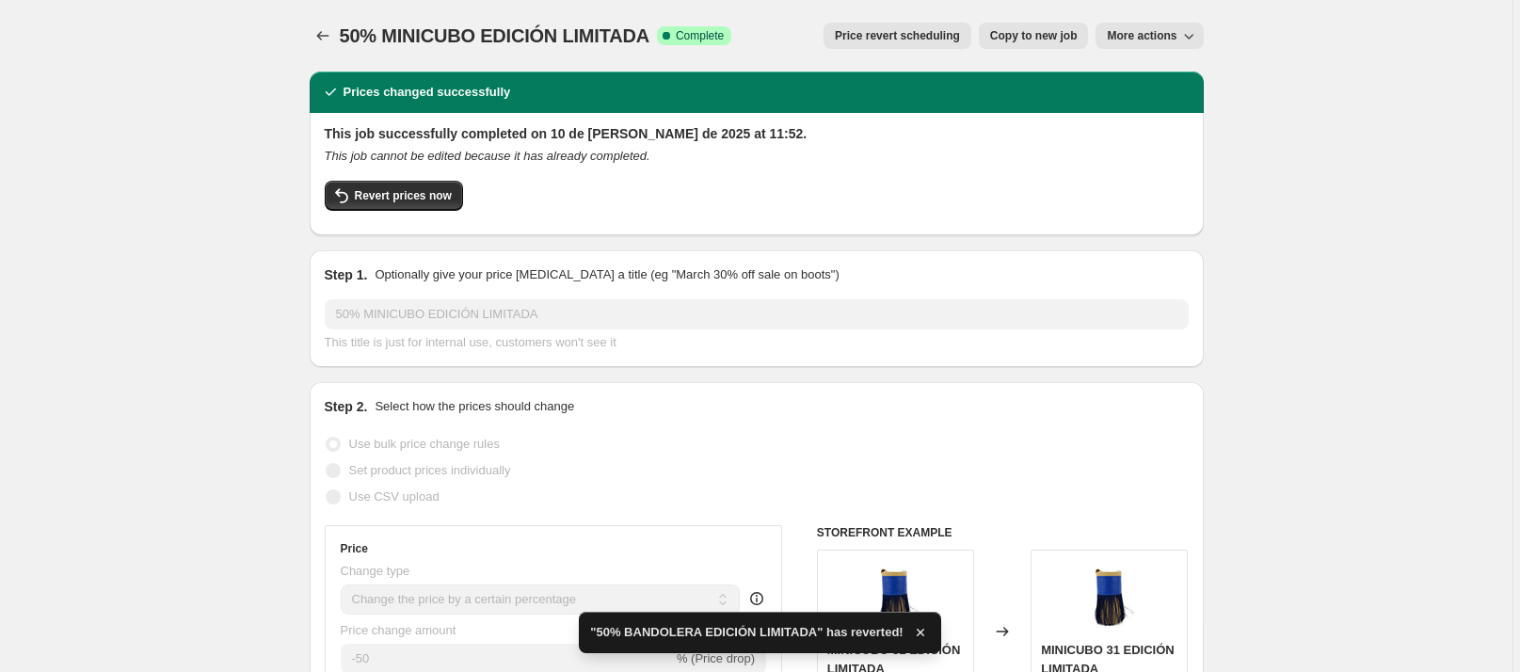
click at [431, 198] on span "Revert prices now" at bounding box center [403, 195] width 97 height 15
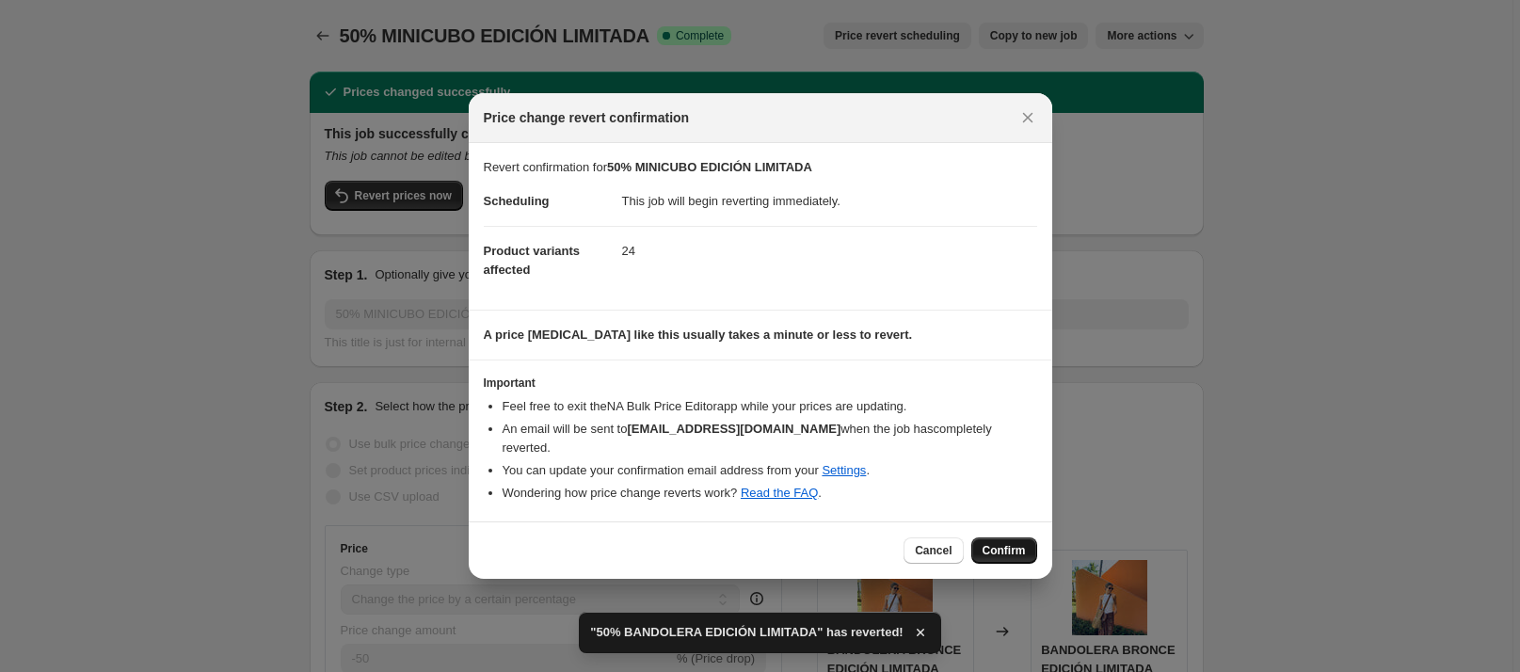
click at [1015, 543] on span "Confirm" at bounding box center [1004, 550] width 43 height 15
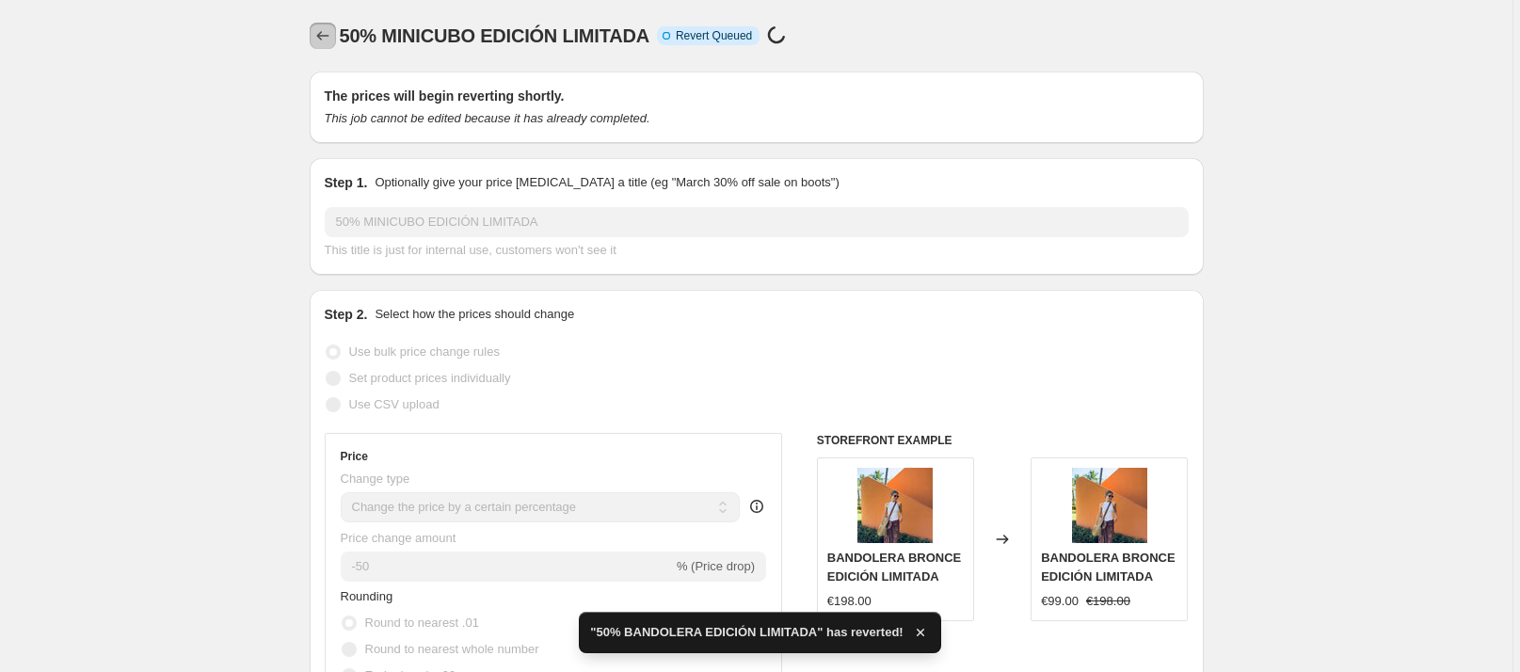
click at [318, 36] on icon "Price change jobs" at bounding box center [322, 35] width 19 height 19
